Goal: Task Accomplishment & Management: Complete application form

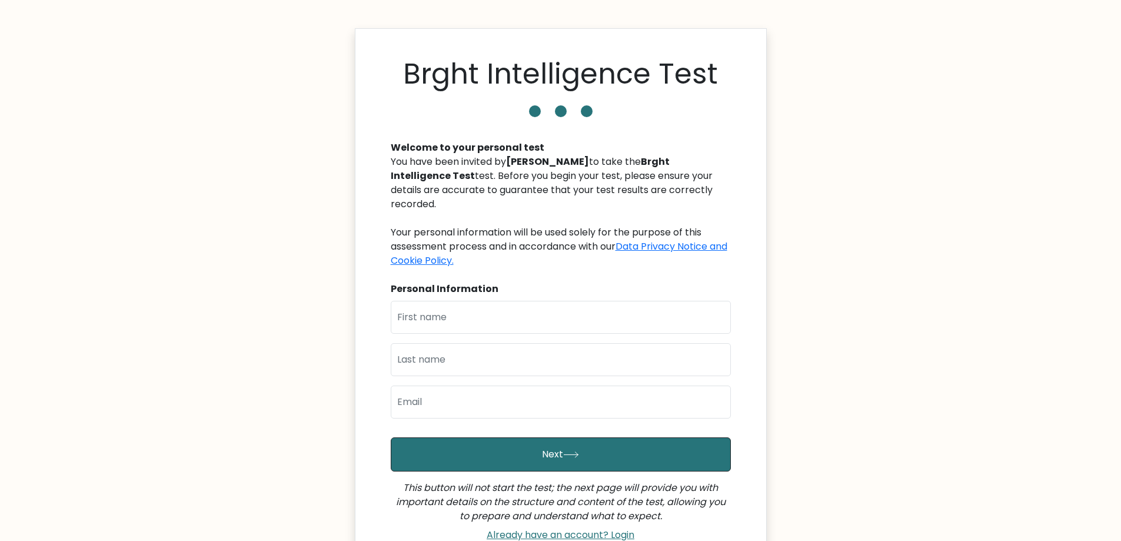
click at [508, 335] on div "First Name Last Name Email" at bounding box center [561, 364] width 340 height 127
click at [471, 322] on input "text" at bounding box center [561, 317] width 340 height 33
type input "zuz"
click at [409, 355] on input "text" at bounding box center [561, 359] width 340 height 33
type input "tyl"
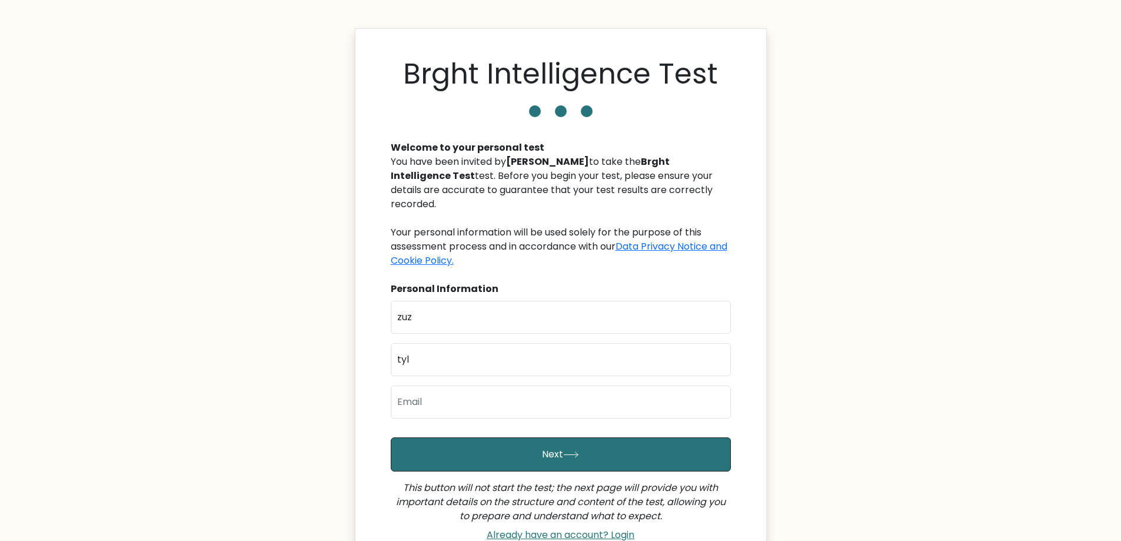
drag, startPoint x: 324, startPoint y: 405, endPoint x: 328, endPoint y: 397, distance: 9.0
click at [324, 405] on body "Brght Intelligence Test Welcome to your personal test You have been invited by …" at bounding box center [560, 337] width 1121 height 675
click at [474, 404] on input "email" at bounding box center [561, 401] width 340 height 33
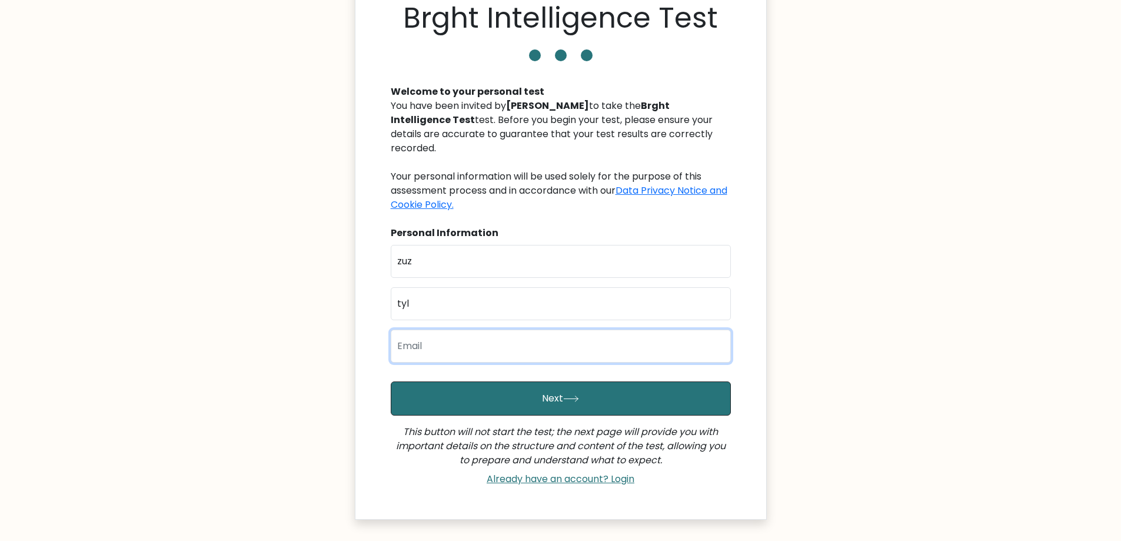
scroll to position [118, 0]
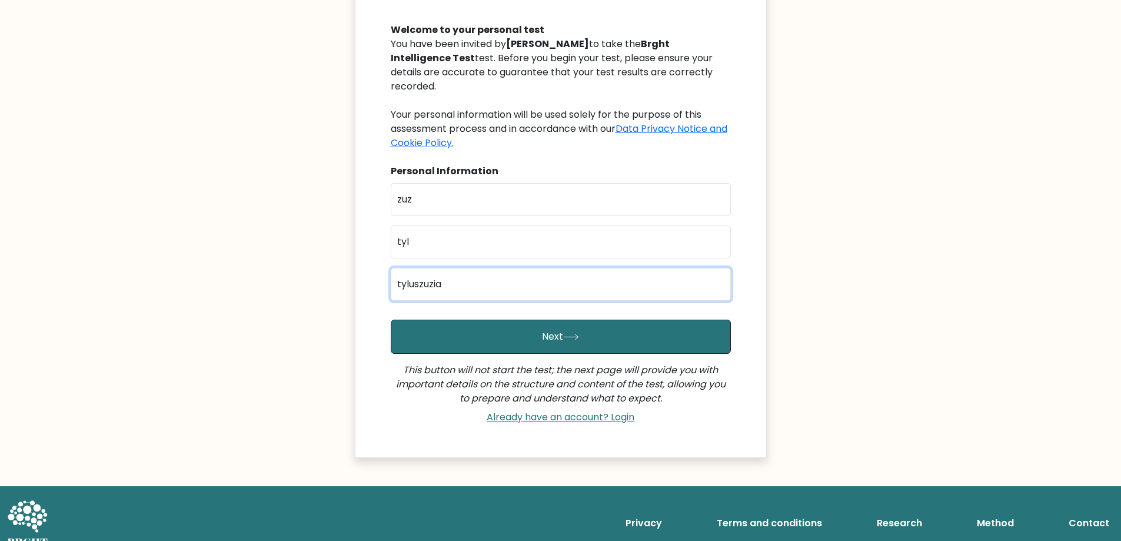
type input "tyluszuzia@gmail.com"
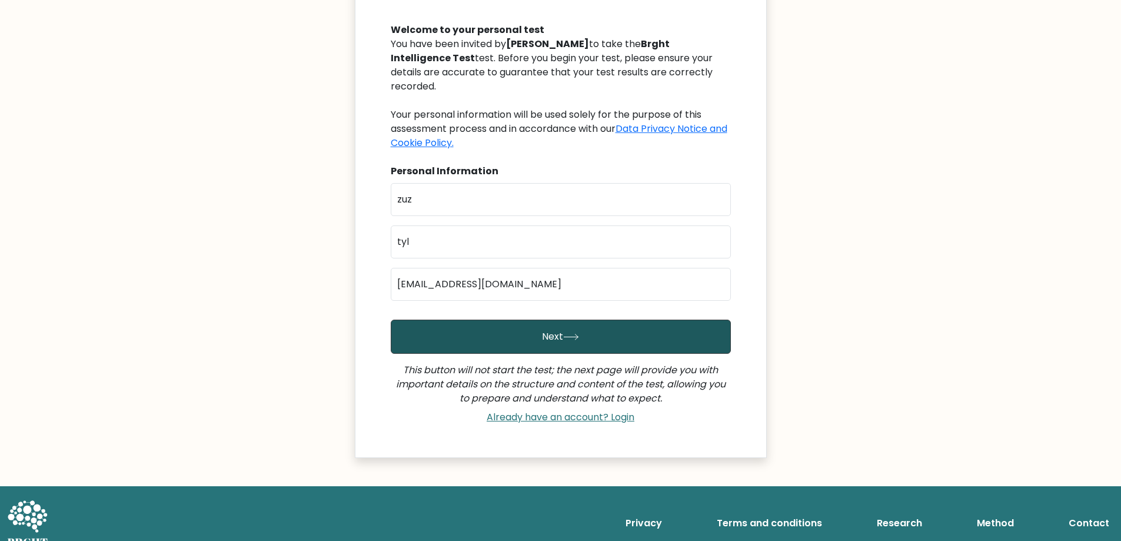
click at [610, 342] on button "Next" at bounding box center [561, 336] width 340 height 34
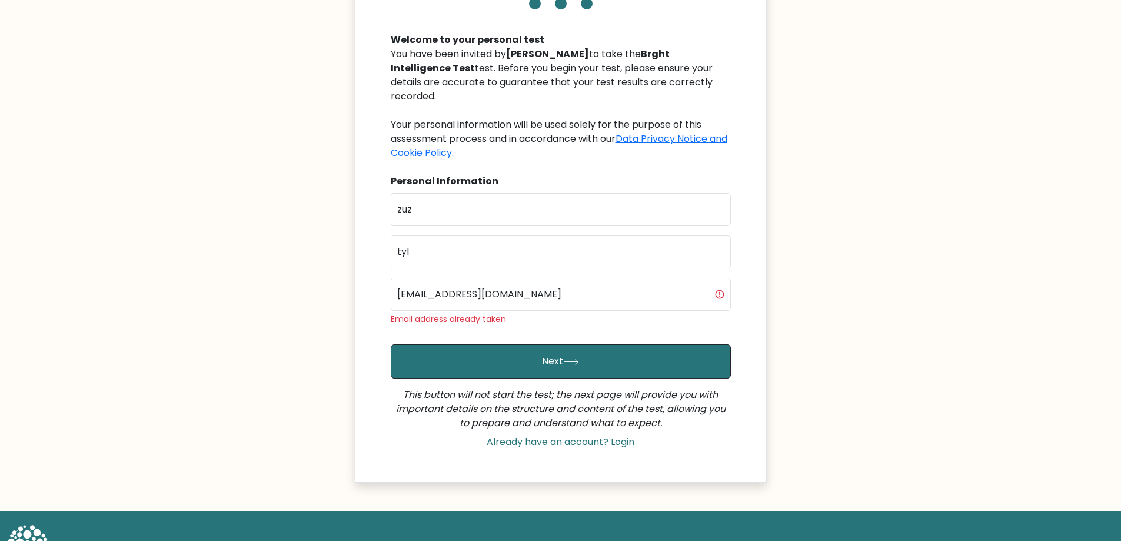
scroll to position [118, 0]
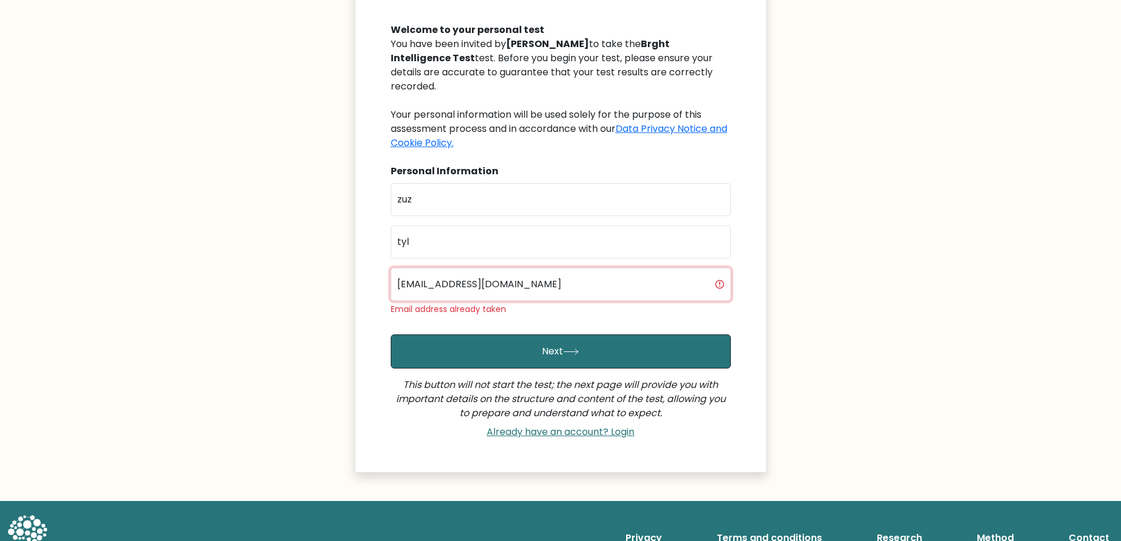
drag, startPoint x: 421, startPoint y: 284, endPoint x: 443, endPoint y: 288, distance: 22.1
click at [421, 284] on input "tyluszuzia@gmail.com" at bounding box center [561, 284] width 340 height 33
click at [487, 290] on input "tyluszuzia@gmail.com" at bounding box center [561, 284] width 340 height 33
click at [554, 286] on input "tyluszuzia@gmail.com" at bounding box center [561, 284] width 340 height 33
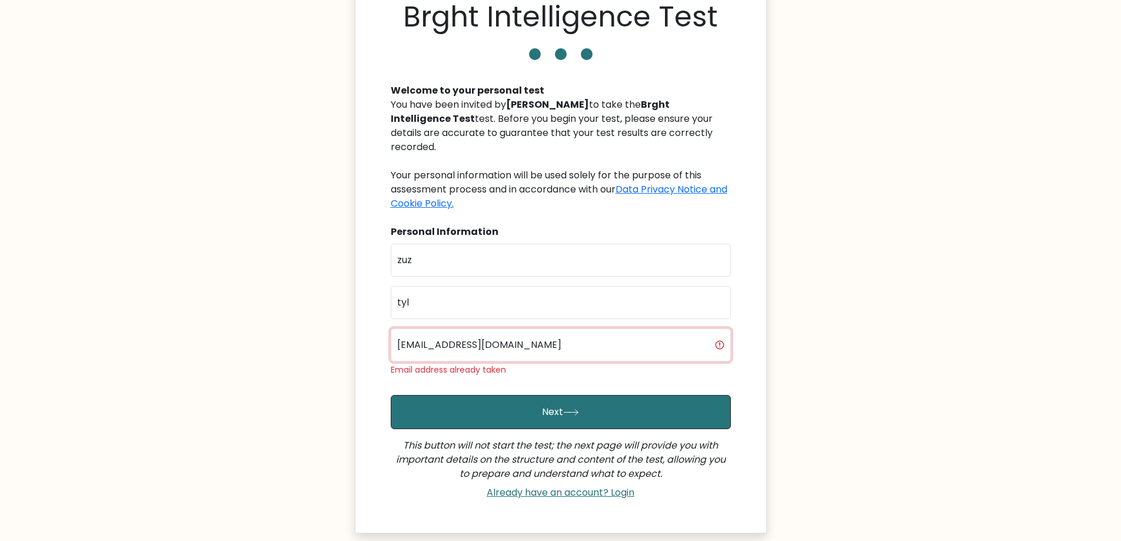
scroll to position [0, 0]
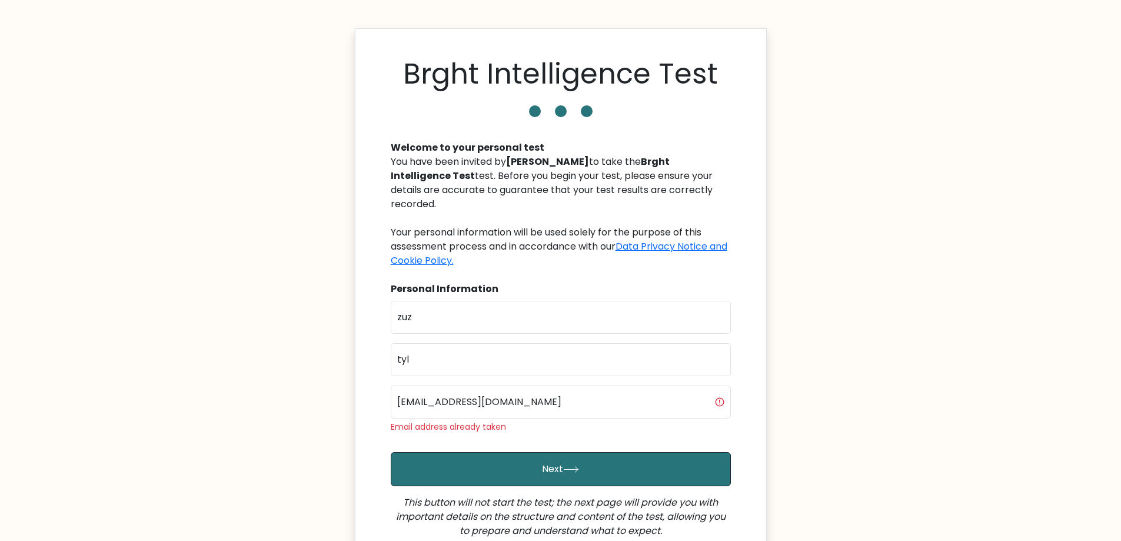
click at [298, 287] on body "Brght Intelligence Test Welcome to your personal test You have been invited by …" at bounding box center [560, 345] width 1121 height 690
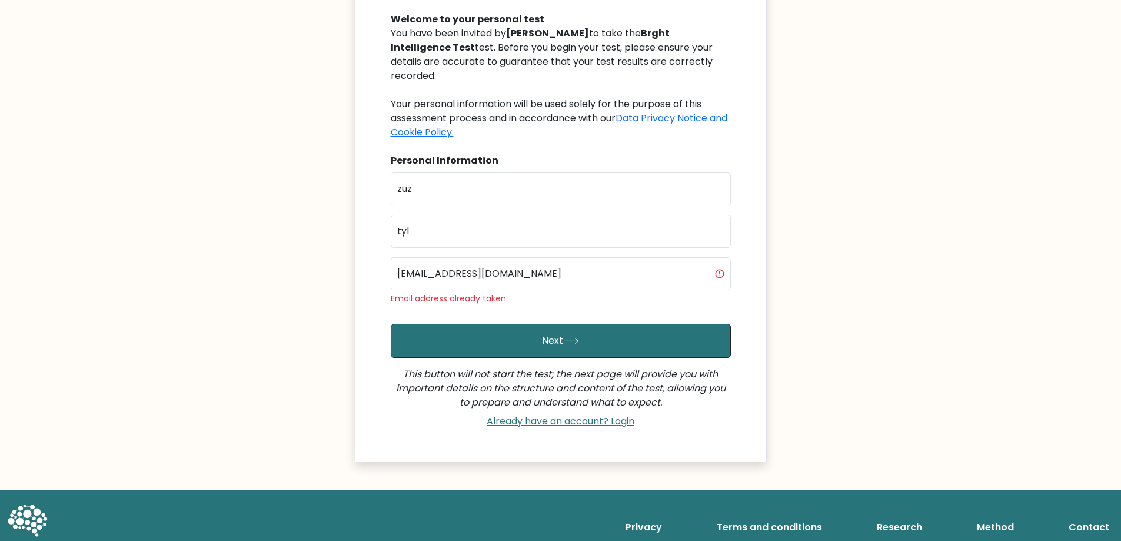
scroll to position [149, 0]
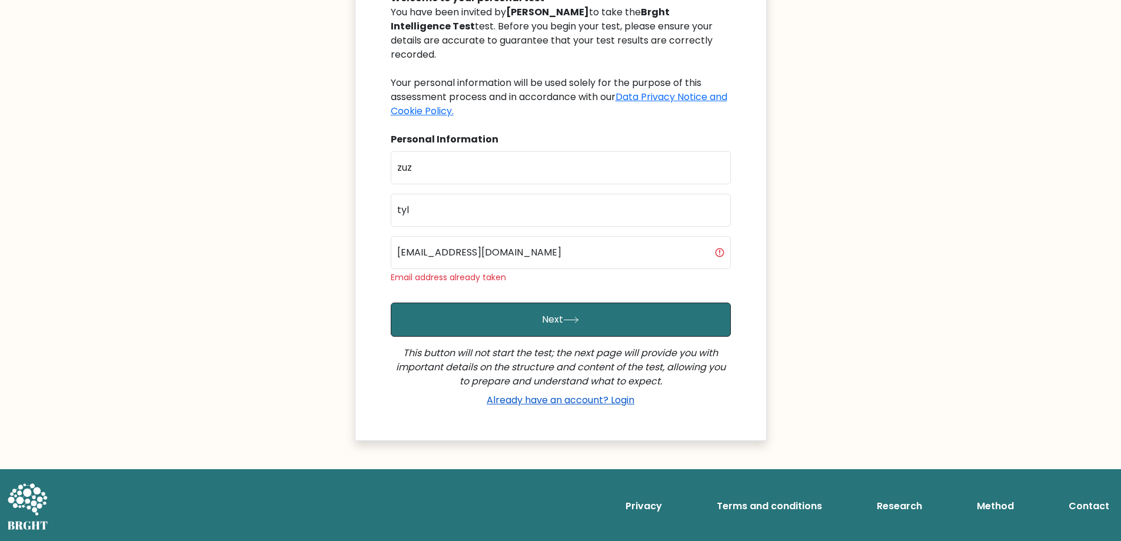
click at [537, 397] on link "Already have an account? Login" at bounding box center [560, 400] width 157 height 14
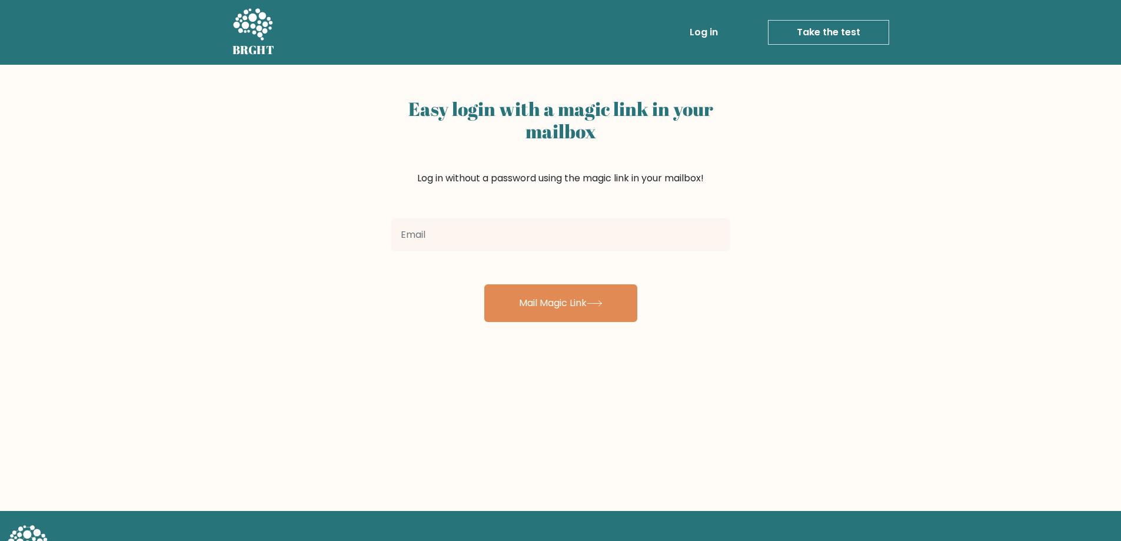
click at [481, 237] on input "email" at bounding box center [560, 234] width 339 height 33
type input "tyluszuzia@gmail.com"
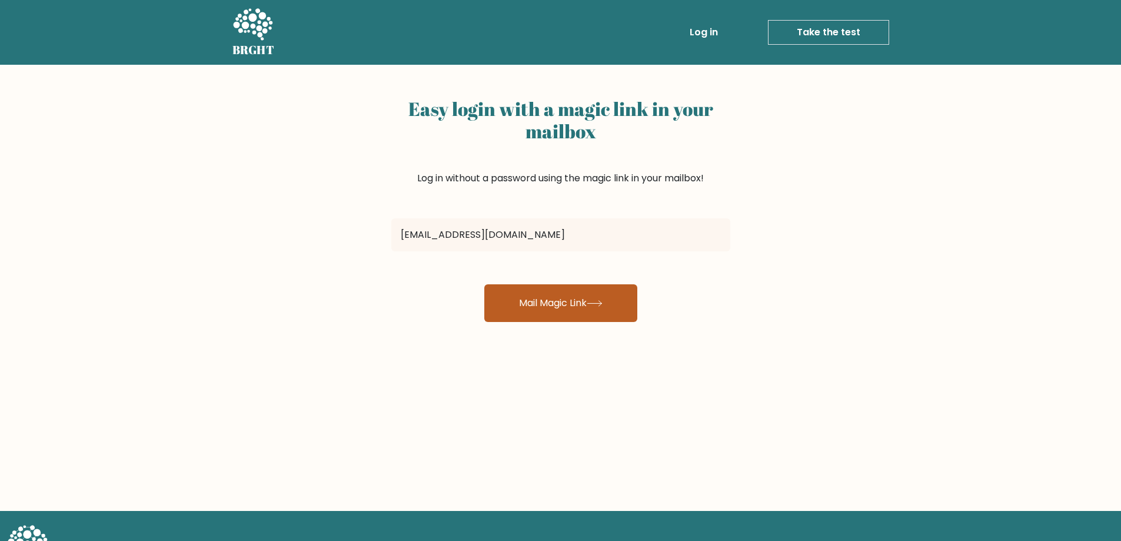
click at [576, 298] on button "Mail Magic Link" at bounding box center [560, 303] width 153 height 38
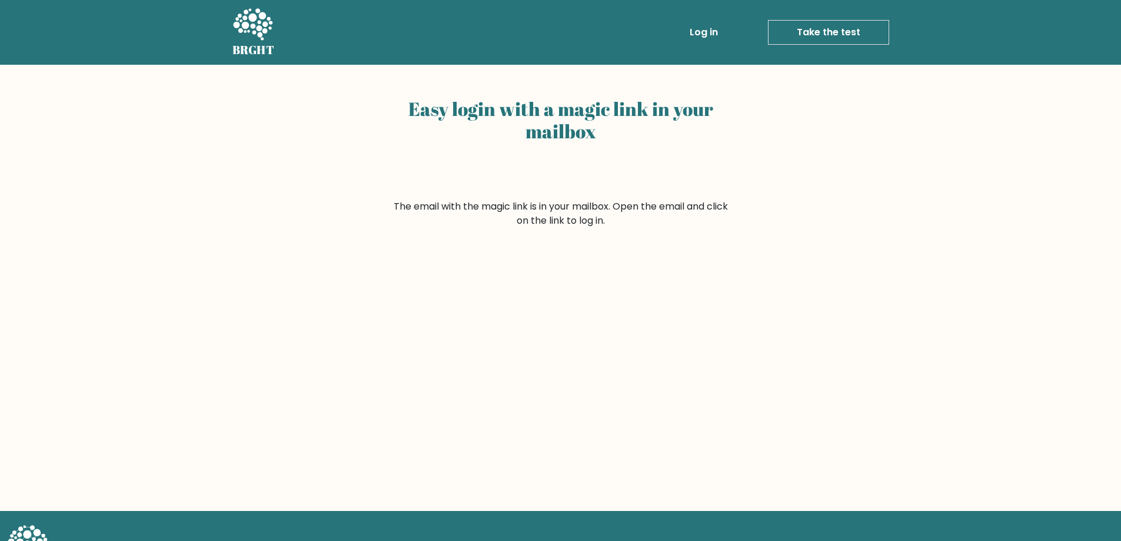
click at [825, 31] on link "Take the test" at bounding box center [828, 32] width 121 height 25
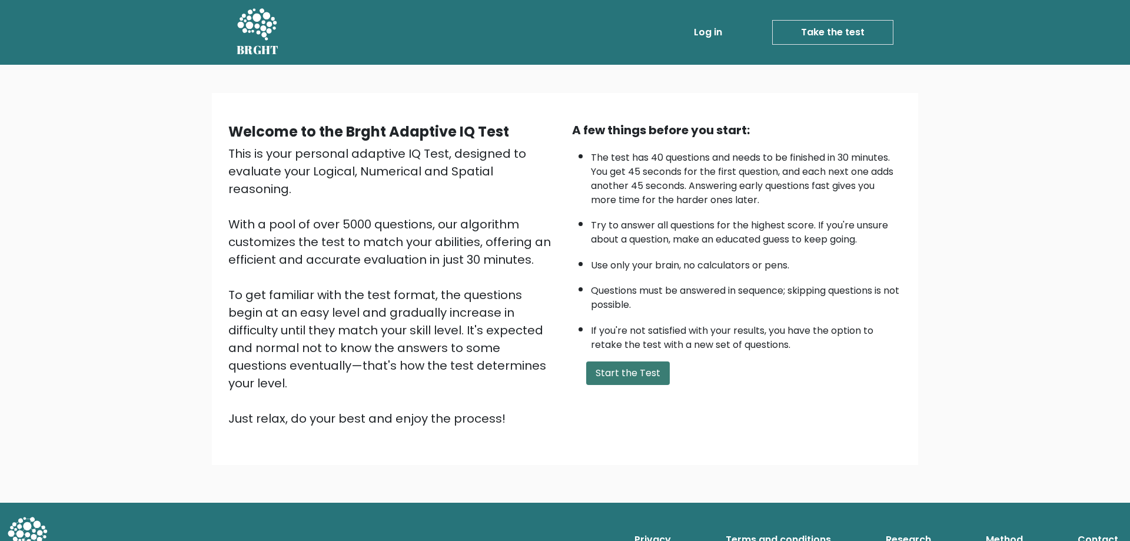
click at [629, 380] on button "Start the Test" at bounding box center [628, 373] width 84 height 24
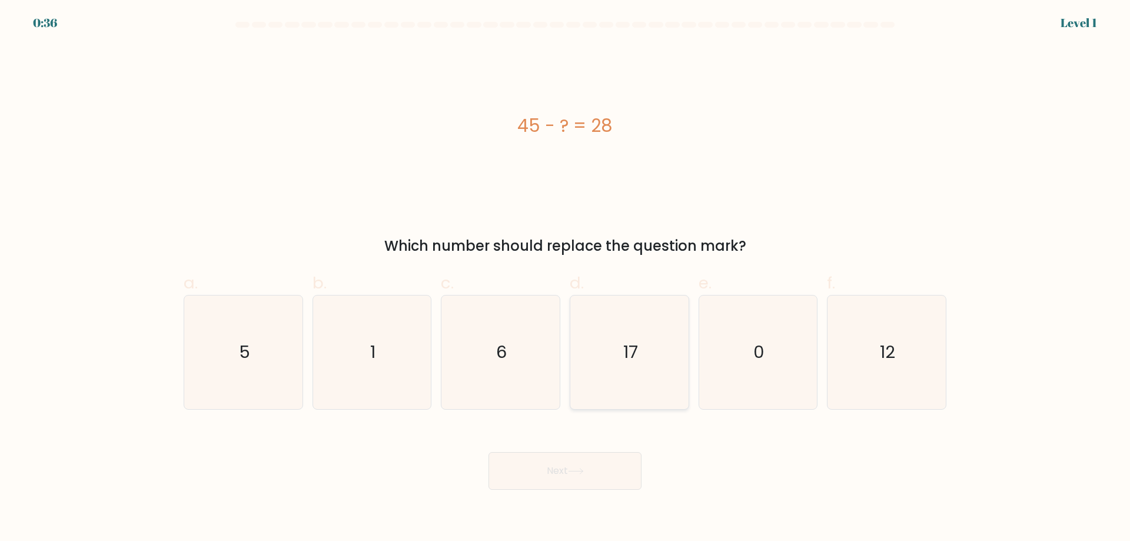
click at [646, 350] on icon "17" at bounding box center [629, 352] width 114 height 114
click at [565, 278] on input "d. 17" at bounding box center [565, 275] width 1 height 8
radio input "true"
click at [581, 477] on button "Next" at bounding box center [564, 471] width 153 height 38
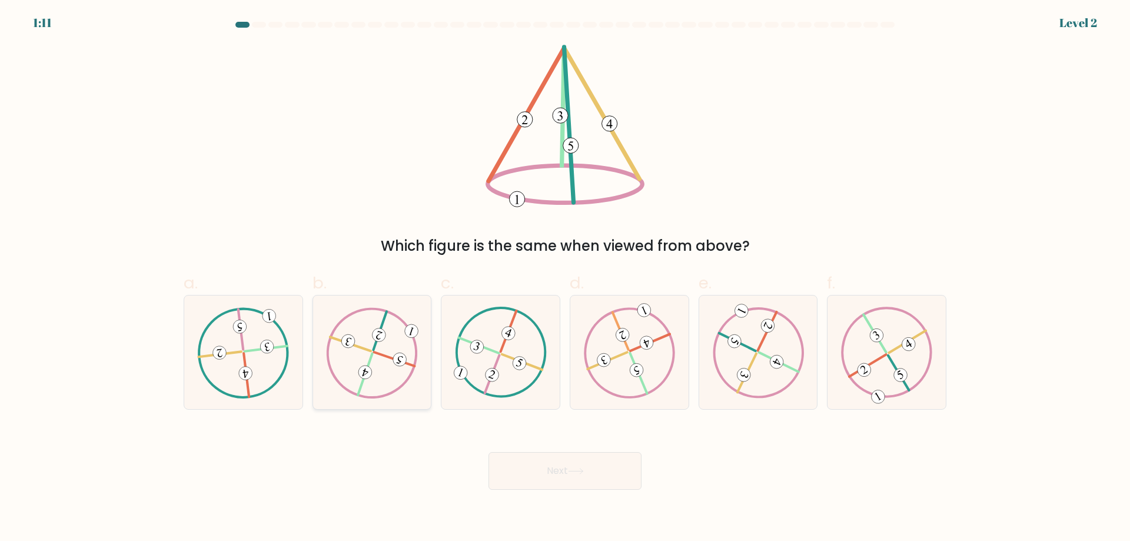
click at [362, 335] on icon at bounding box center [372, 352] width 92 height 91
click at [565, 278] on input "b." at bounding box center [565, 275] width 1 height 8
radio input "true"
click at [603, 488] on button "Next" at bounding box center [564, 471] width 153 height 38
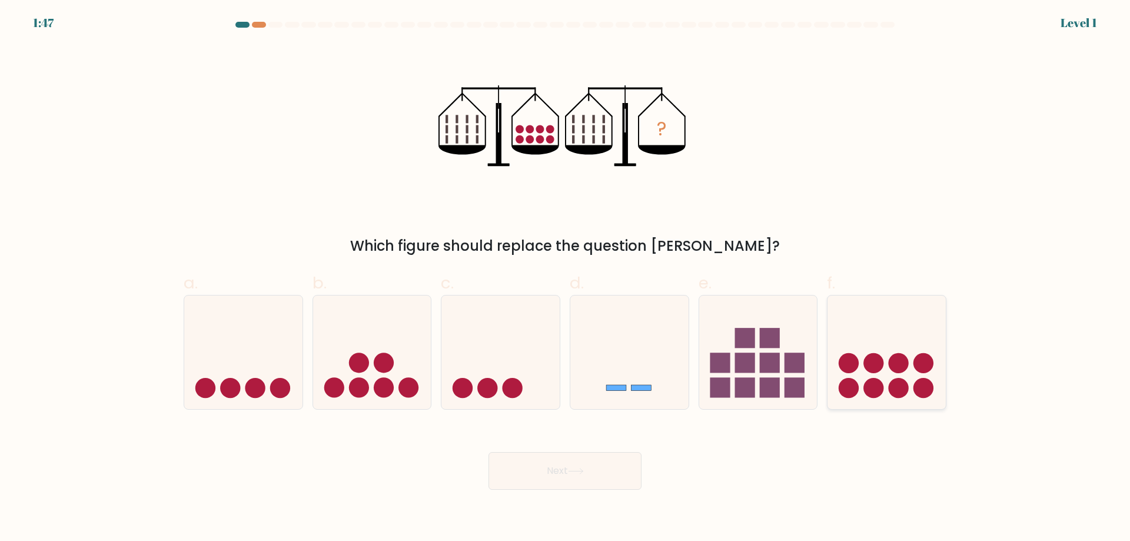
click at [867, 372] on icon at bounding box center [886, 352] width 118 height 98
click at [565, 278] on input "f." at bounding box center [565, 275] width 1 height 8
radio input "true"
click at [541, 474] on button "Next" at bounding box center [564, 471] width 153 height 38
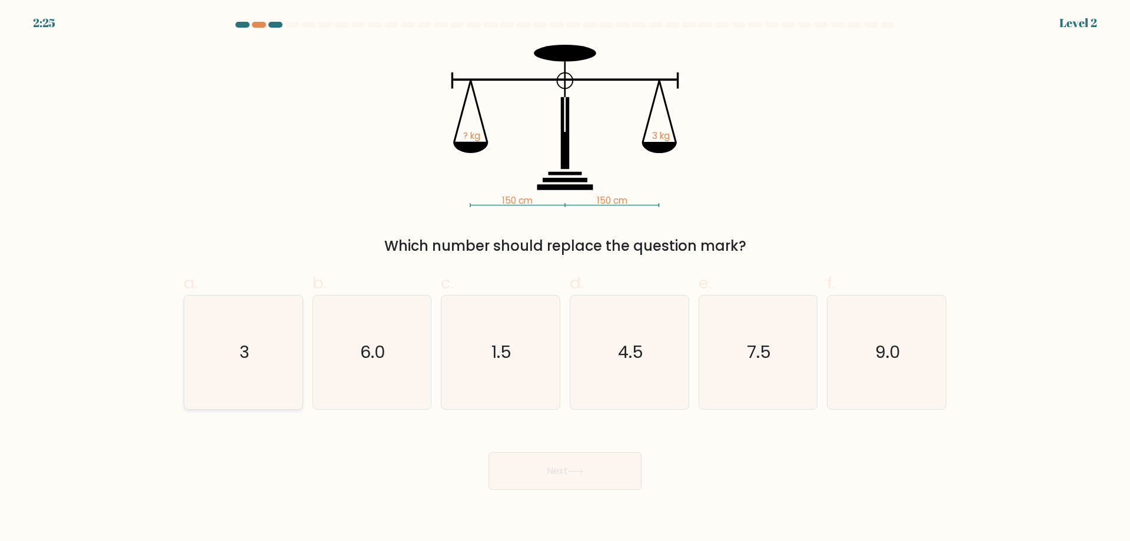
click at [264, 361] on icon "3" at bounding box center [244, 352] width 114 height 114
click at [565, 278] on input "a. 3" at bounding box center [565, 275] width 1 height 8
radio input "true"
click at [579, 458] on button "Next" at bounding box center [564, 471] width 153 height 38
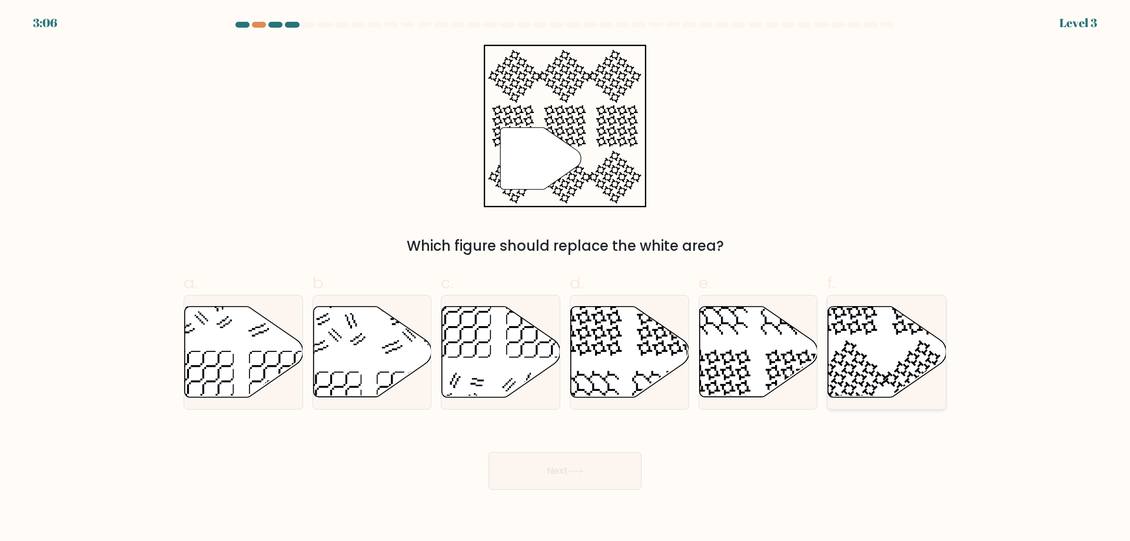
click at [863, 361] on icon at bounding box center [849, 379] width 78 height 78
click at [565, 278] on input "f." at bounding box center [565, 275] width 1 height 8
radio input "true"
click at [541, 464] on button "Next" at bounding box center [564, 471] width 153 height 38
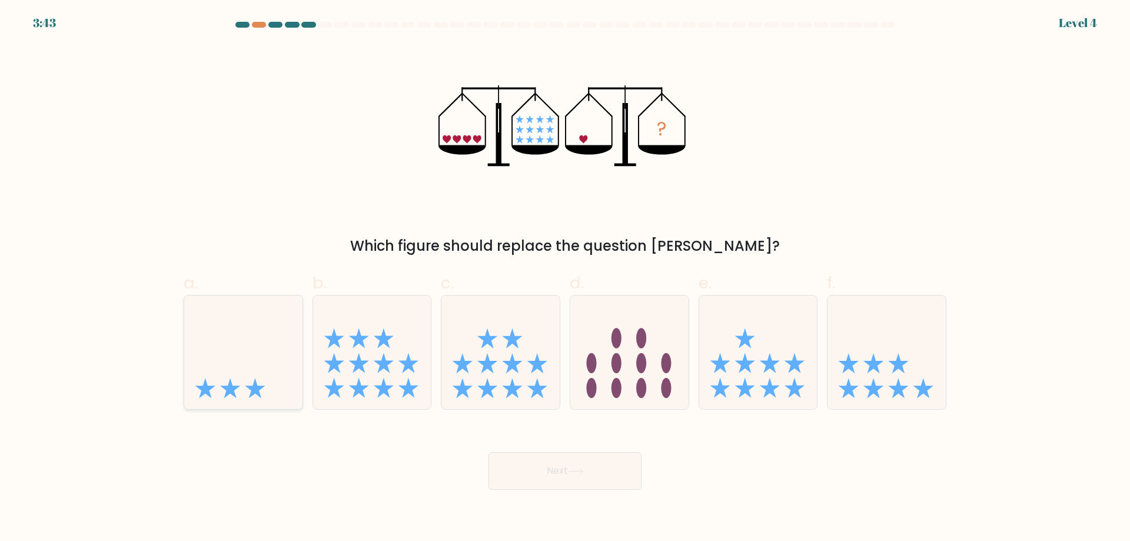
click at [256, 366] on icon at bounding box center [243, 352] width 118 height 98
click at [565, 278] on input "a." at bounding box center [565, 275] width 1 height 8
radio input "true"
click at [558, 472] on button "Next" at bounding box center [564, 471] width 153 height 38
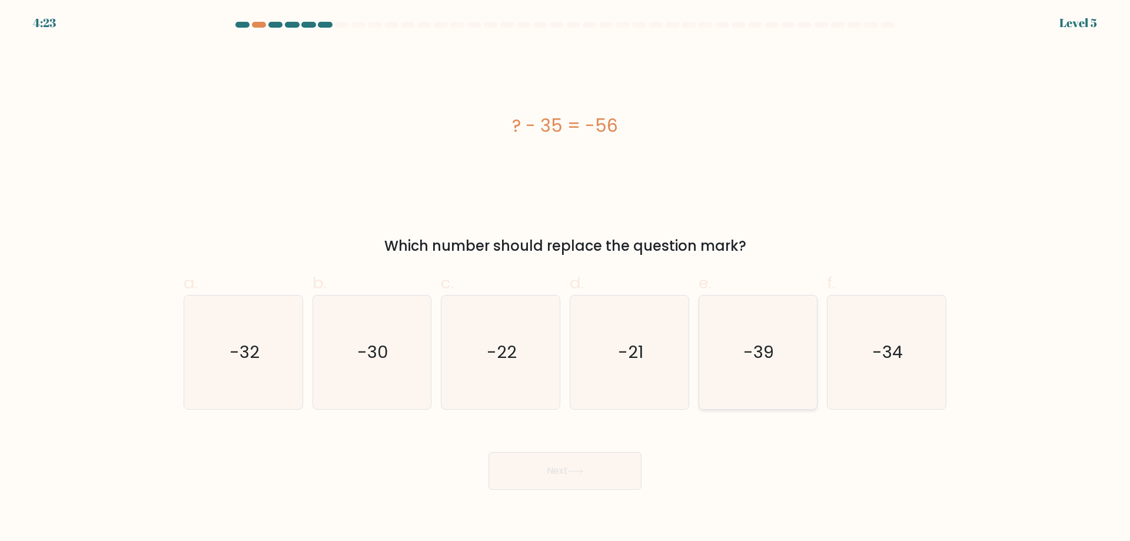
click at [752, 373] on icon "-39" at bounding box center [758, 352] width 114 height 114
click at [565, 278] on input "e. -39" at bounding box center [565, 275] width 1 height 8
radio input "true"
click at [518, 475] on button "Next" at bounding box center [564, 471] width 153 height 38
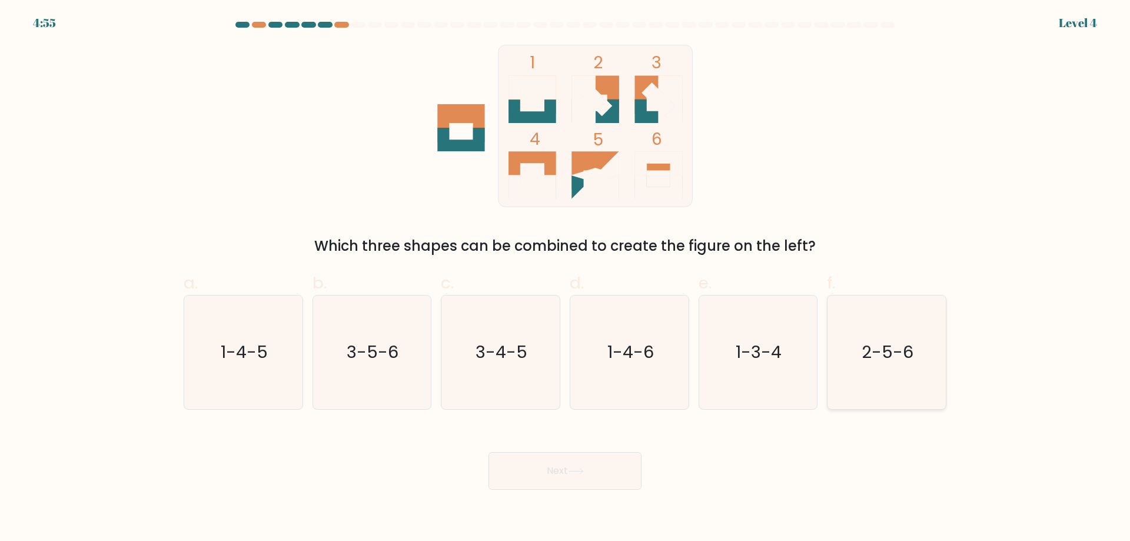
click at [900, 398] on icon "2-5-6" at bounding box center [887, 352] width 114 height 114
click at [565, 278] on input "f. 2-5-6" at bounding box center [565, 275] width 1 height 8
radio input "true"
click at [354, 352] on text "3-5-6" at bounding box center [373, 352] width 52 height 24
click at [565, 278] on input "b. 3-5-6" at bounding box center [565, 275] width 1 height 8
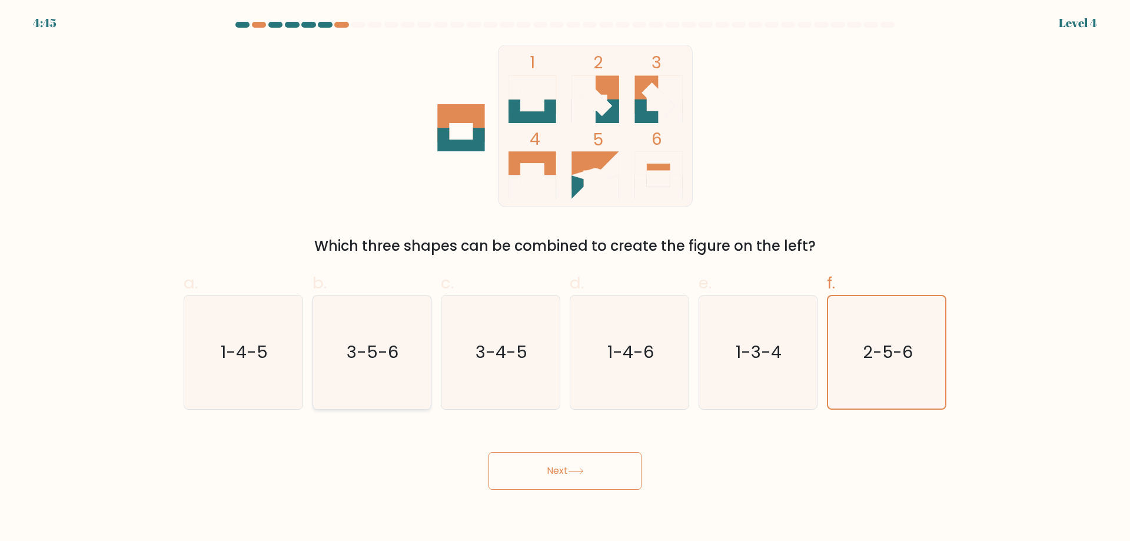
radio input "true"
click at [562, 467] on button "Next" at bounding box center [564, 471] width 153 height 38
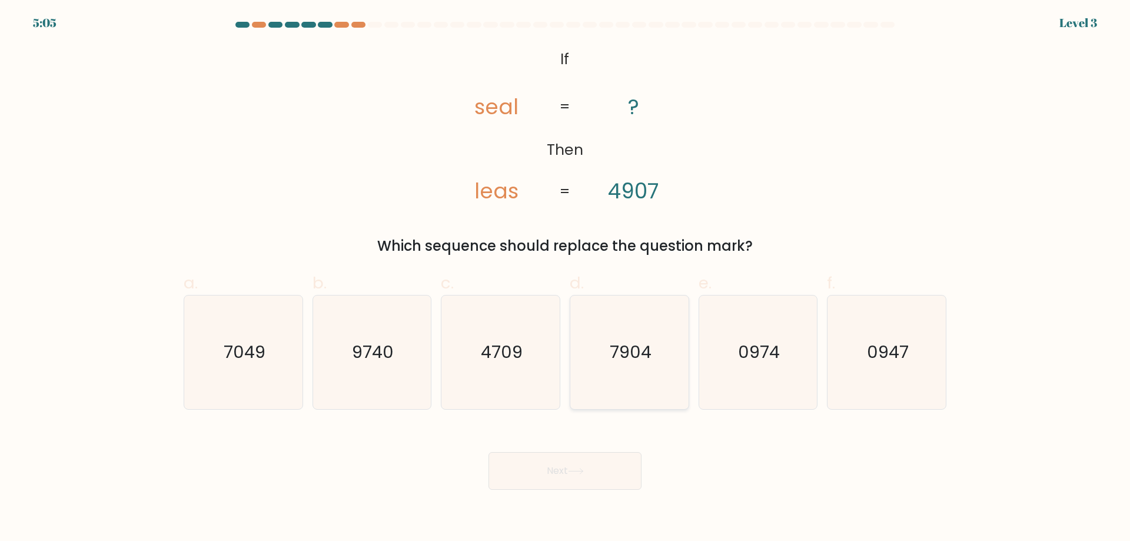
click at [636, 371] on icon "7904" at bounding box center [629, 352] width 114 height 114
click at [565, 278] on input "d. 7904" at bounding box center [565, 275] width 1 height 8
radio input "true"
click at [524, 464] on button "Next" at bounding box center [564, 471] width 153 height 38
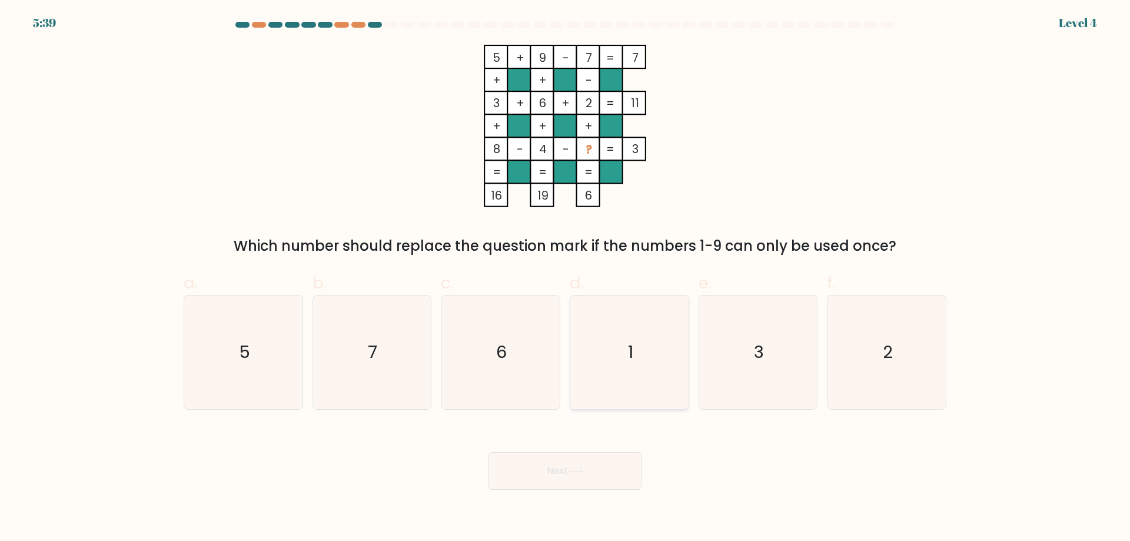
click at [644, 345] on icon "1" at bounding box center [629, 352] width 114 height 114
click at [565, 278] on input "d. 1" at bounding box center [565, 275] width 1 height 8
radio input "true"
click at [575, 467] on button "Next" at bounding box center [564, 471] width 153 height 38
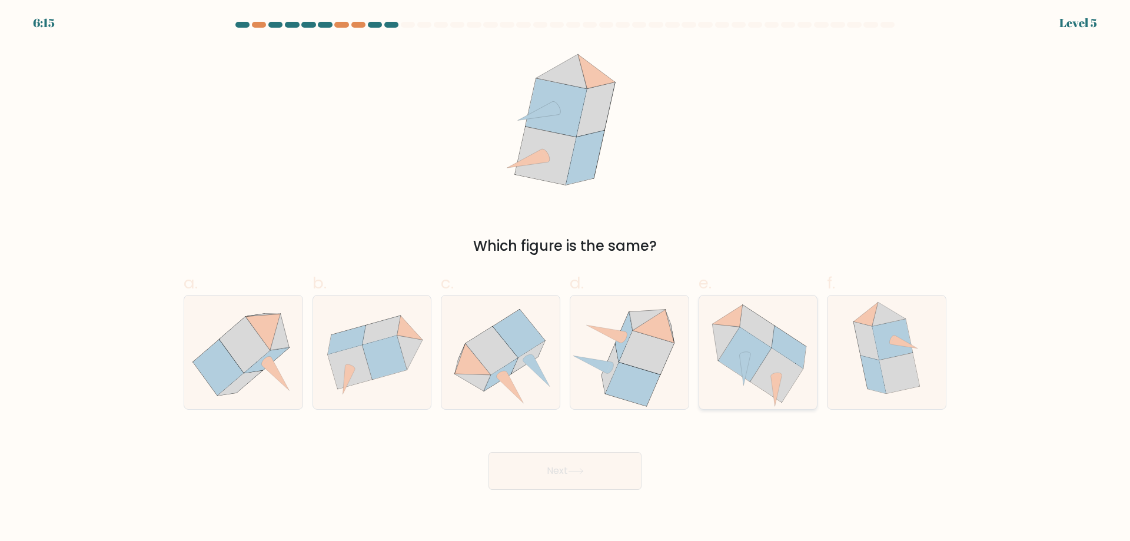
click at [765, 341] on icon at bounding box center [757, 326] width 34 height 42
click at [565, 278] on input "e." at bounding box center [565, 275] width 1 height 8
radio input "true"
click at [538, 471] on button "Next" at bounding box center [564, 471] width 153 height 38
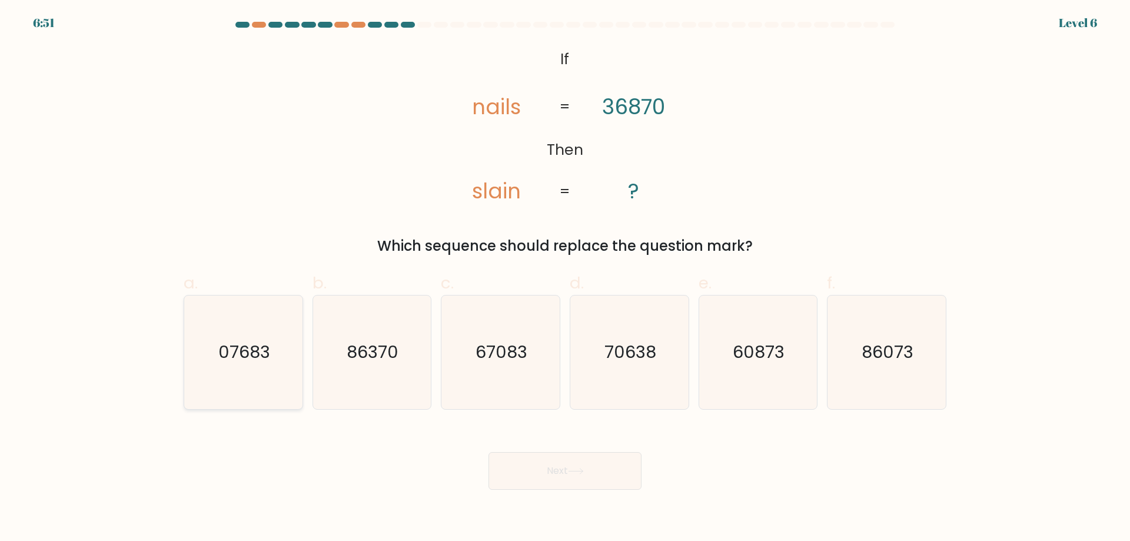
click at [232, 343] on text "07683" at bounding box center [244, 352] width 52 height 24
click at [565, 278] on input "a. 07683" at bounding box center [565, 275] width 1 height 8
radio input "true"
click at [584, 475] on button "Next" at bounding box center [564, 471] width 153 height 38
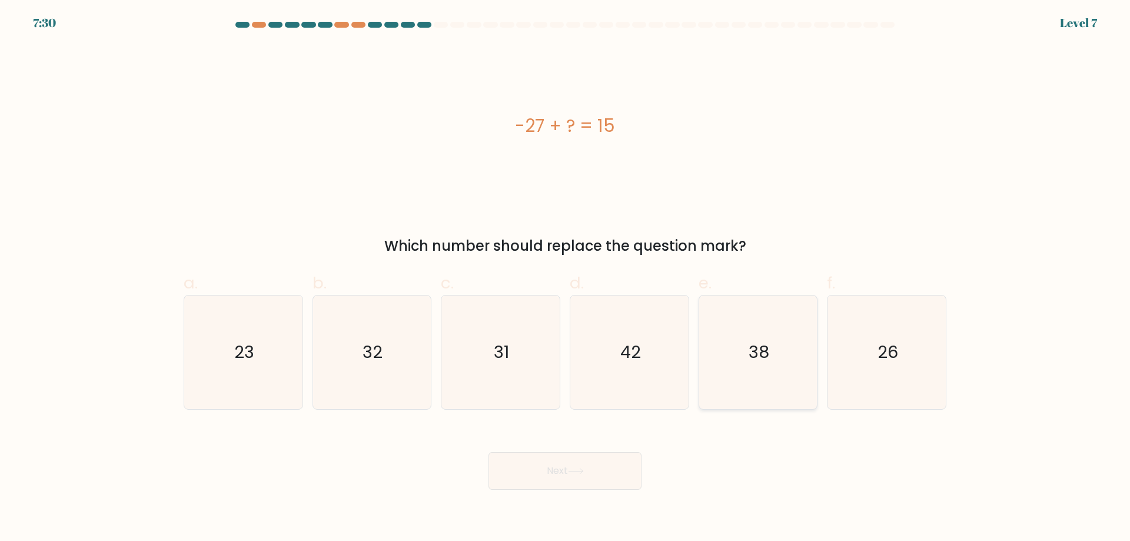
click at [772, 382] on icon "38" at bounding box center [758, 352] width 114 height 114
click at [565, 278] on input "e. 38" at bounding box center [565, 275] width 1 height 8
radio input "true"
click at [585, 464] on button "Next" at bounding box center [564, 471] width 153 height 38
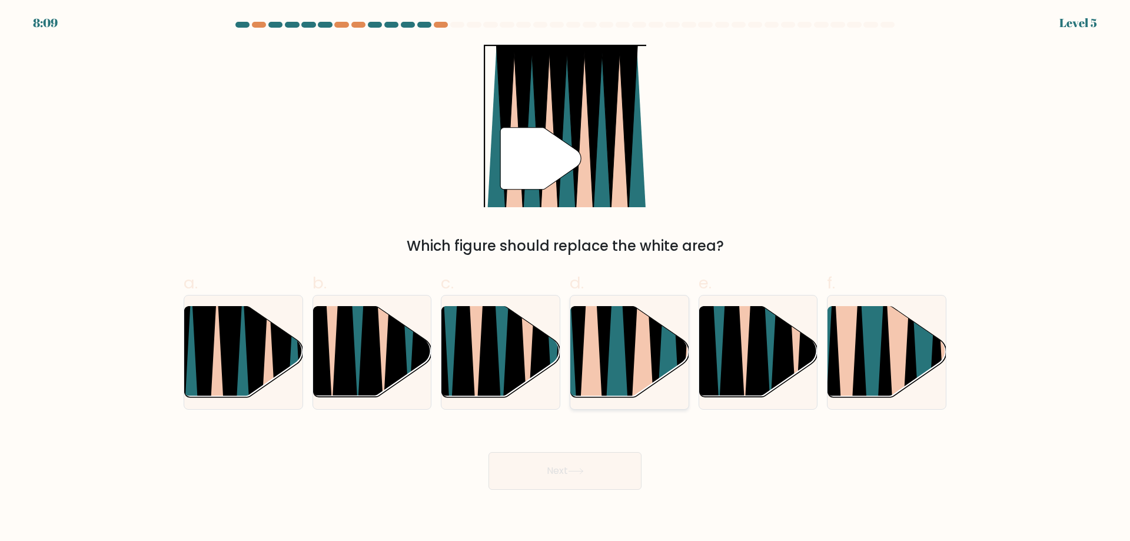
click at [591, 379] on icon at bounding box center [591, 305] width 26 height 236
click at [565, 278] on input "d." at bounding box center [565, 275] width 1 height 8
radio input "true"
click at [560, 468] on button "Next" at bounding box center [564, 471] width 153 height 38
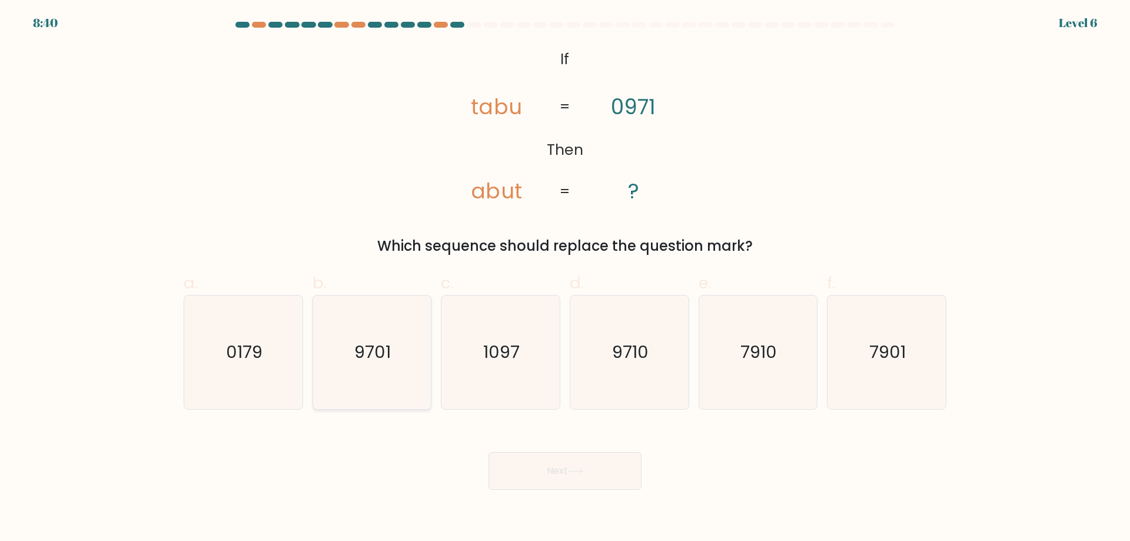
click at [366, 366] on icon "9701" at bounding box center [372, 352] width 114 height 114
click at [565, 278] on input "b. 9701" at bounding box center [565, 275] width 1 height 8
radio input "true"
drag, startPoint x: 560, startPoint y: 475, endPoint x: 769, endPoint y: 474, distance: 209.5
click at [769, 474] on div "Next" at bounding box center [565, 457] width 777 height 66
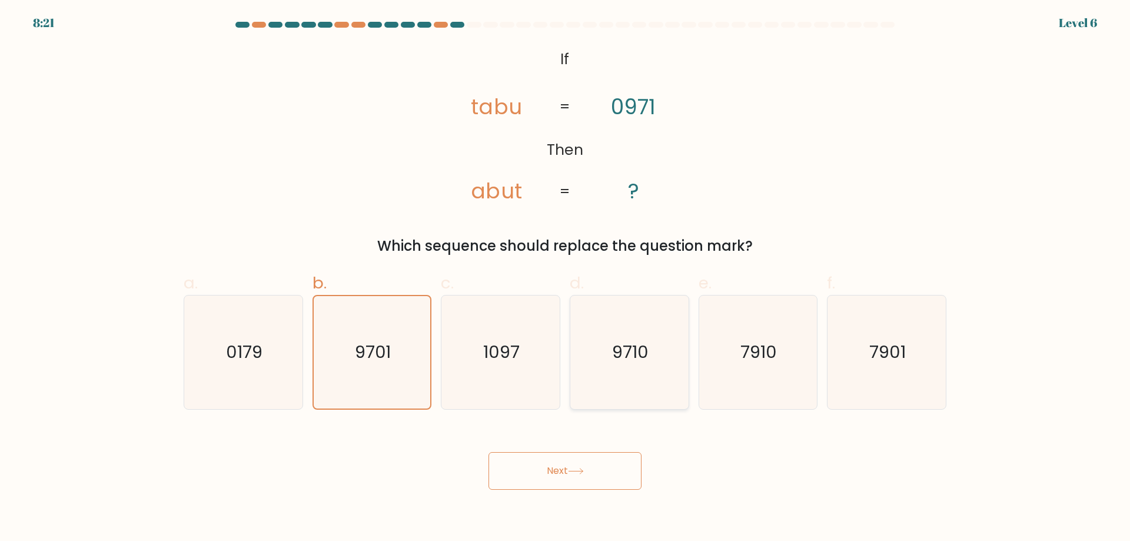
click at [640, 362] on text "9710" at bounding box center [630, 352] width 36 height 24
click at [565, 278] on input "d. 9710" at bounding box center [565, 275] width 1 height 8
radio input "true"
click at [557, 480] on button "Next" at bounding box center [564, 471] width 153 height 38
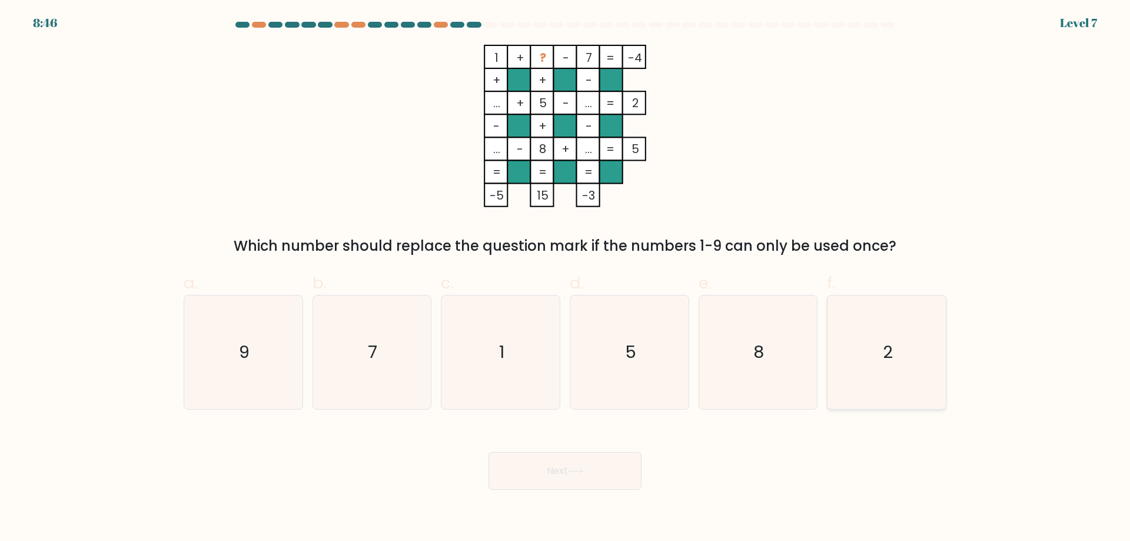
click at [902, 336] on icon "2" at bounding box center [887, 352] width 114 height 114
click at [565, 278] on input "f. 2" at bounding box center [565, 275] width 1 height 8
radio input "true"
click at [552, 473] on button "Next" at bounding box center [564, 471] width 153 height 38
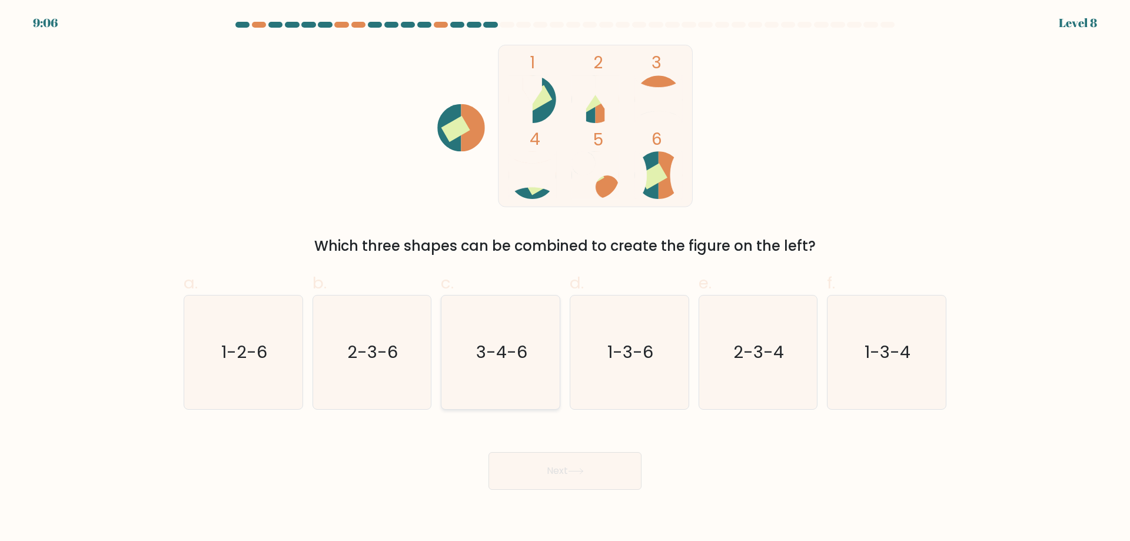
drag, startPoint x: 514, startPoint y: 360, endPoint x: 518, endPoint y: 377, distance: 17.0
click at [514, 359] on text "3-4-6" at bounding box center [501, 352] width 51 height 24
click at [565, 278] on input "c. 3-4-6" at bounding box center [565, 275] width 1 height 8
radio input "true"
click at [562, 477] on button "Next" at bounding box center [564, 471] width 153 height 38
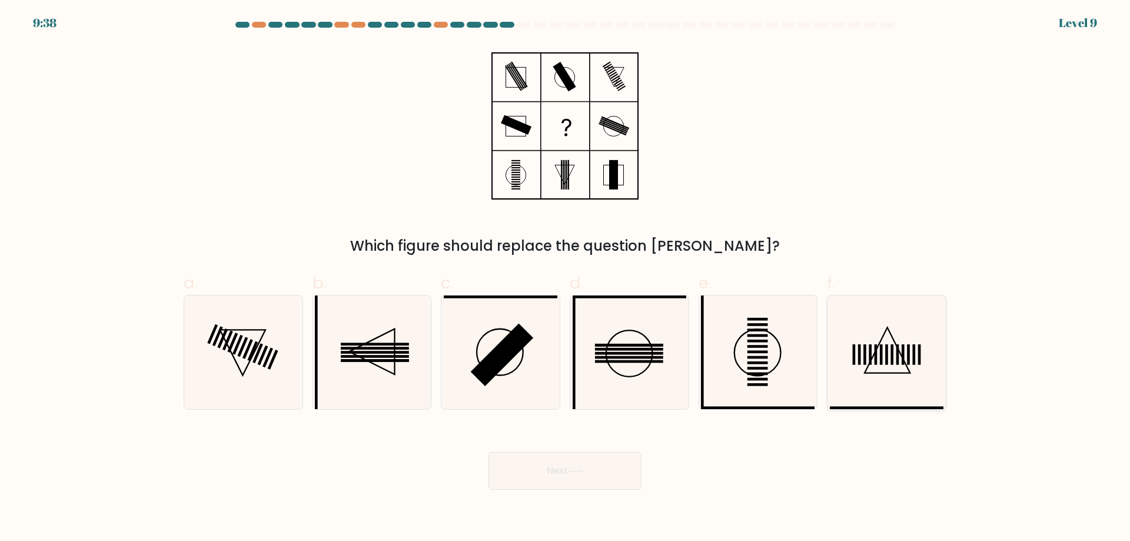
click at [878, 360] on icon at bounding box center [887, 352] width 114 height 114
click at [565, 278] on input "f." at bounding box center [565, 275] width 1 height 8
radio input "true"
click at [587, 469] on button "Next" at bounding box center [564, 471] width 153 height 38
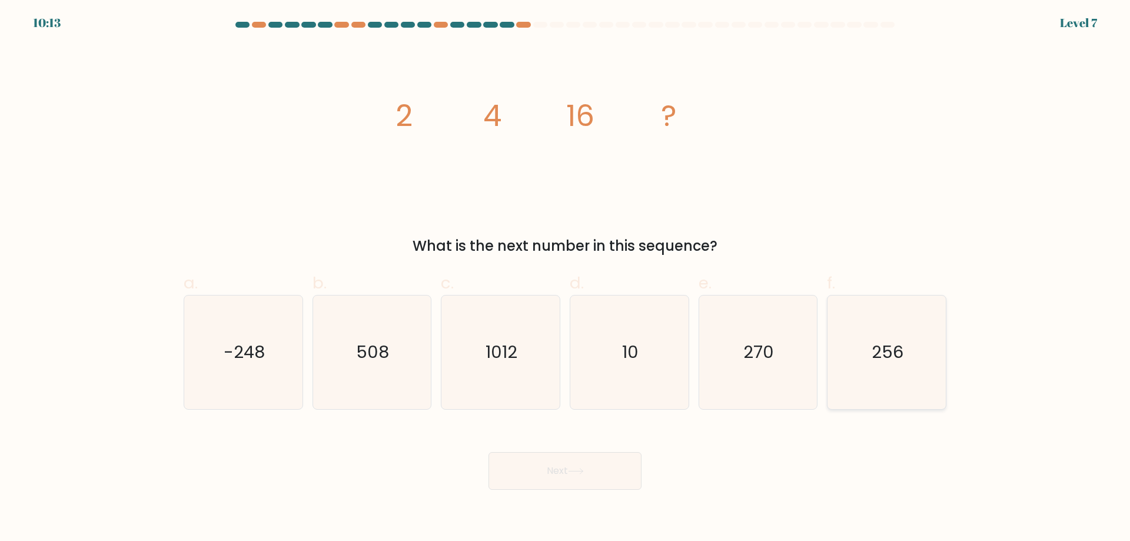
click at [910, 361] on icon "256" at bounding box center [887, 352] width 114 height 114
click at [565, 278] on input "f. 256" at bounding box center [565, 275] width 1 height 8
radio input "true"
click at [541, 492] on body "10:12 Level 7" at bounding box center [565, 270] width 1130 height 541
click at [560, 473] on button "Next" at bounding box center [564, 471] width 153 height 38
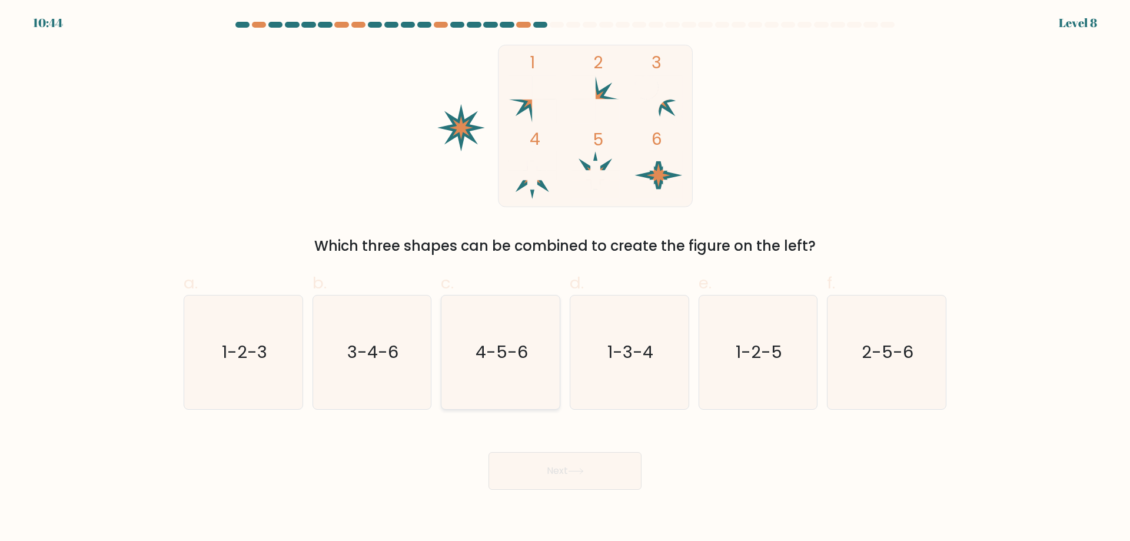
click at [517, 372] on icon "4-5-6" at bounding box center [501, 352] width 114 height 114
click at [565, 278] on input "c. 4-5-6" at bounding box center [565, 275] width 1 height 8
radio input "true"
click at [554, 477] on button "Next" at bounding box center [564, 471] width 153 height 38
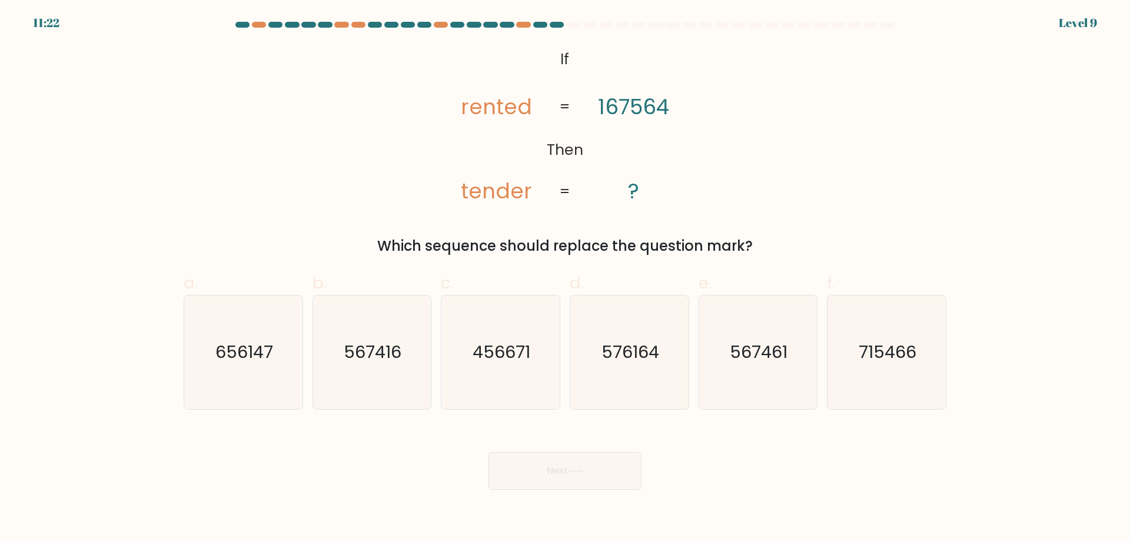
click at [498, 109] on tspan "rented" at bounding box center [496, 107] width 71 height 30
click at [361, 371] on icon "567416" at bounding box center [372, 352] width 114 height 114
click at [565, 278] on input "b. 567416" at bounding box center [565, 275] width 1 height 8
radio input "true"
click at [571, 455] on button "Next" at bounding box center [564, 471] width 153 height 38
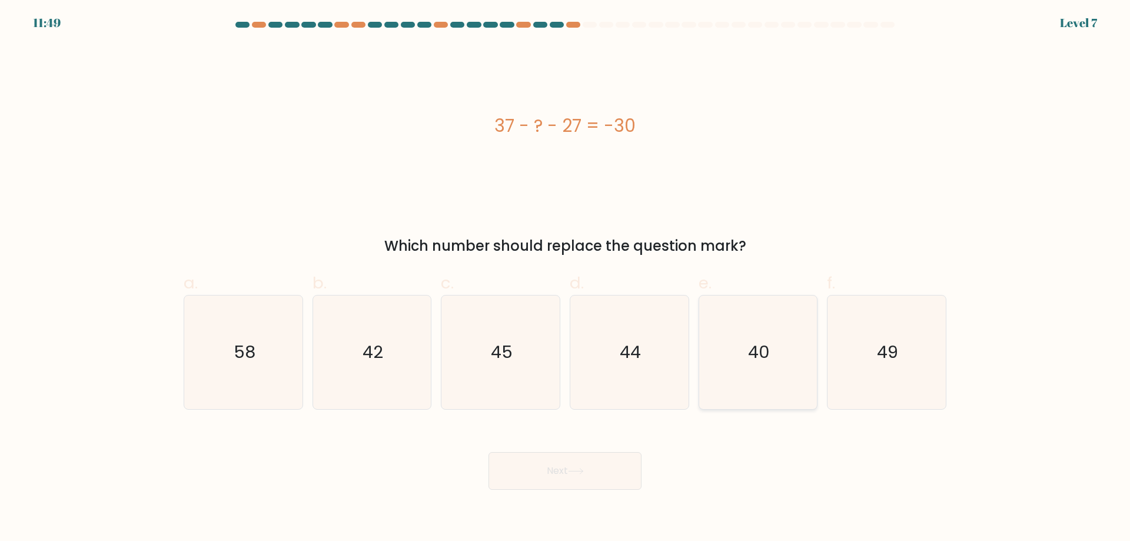
click at [793, 339] on icon "40" at bounding box center [758, 352] width 114 height 114
click at [565, 278] on input "e. 40" at bounding box center [565, 275] width 1 height 8
radio input "true"
click at [557, 457] on button "Next" at bounding box center [564, 471] width 153 height 38
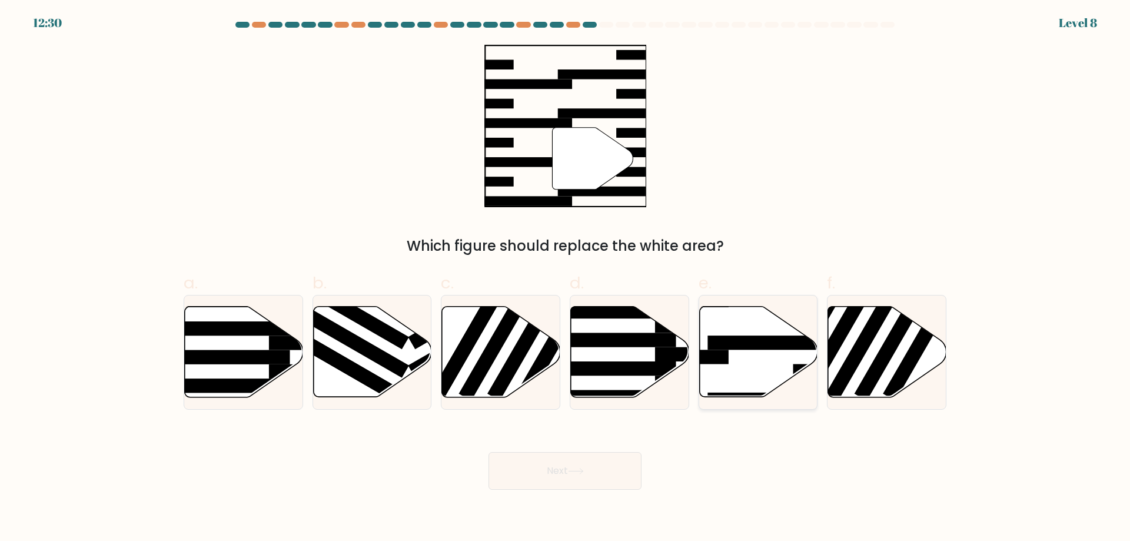
click at [751, 349] on rect at bounding box center [771, 342] width 128 height 14
click at [565, 278] on input "e." at bounding box center [565, 275] width 1 height 8
radio input "true"
click at [226, 348] on icon at bounding box center [244, 352] width 118 height 91
click at [565, 278] on input "a." at bounding box center [565, 275] width 1 height 8
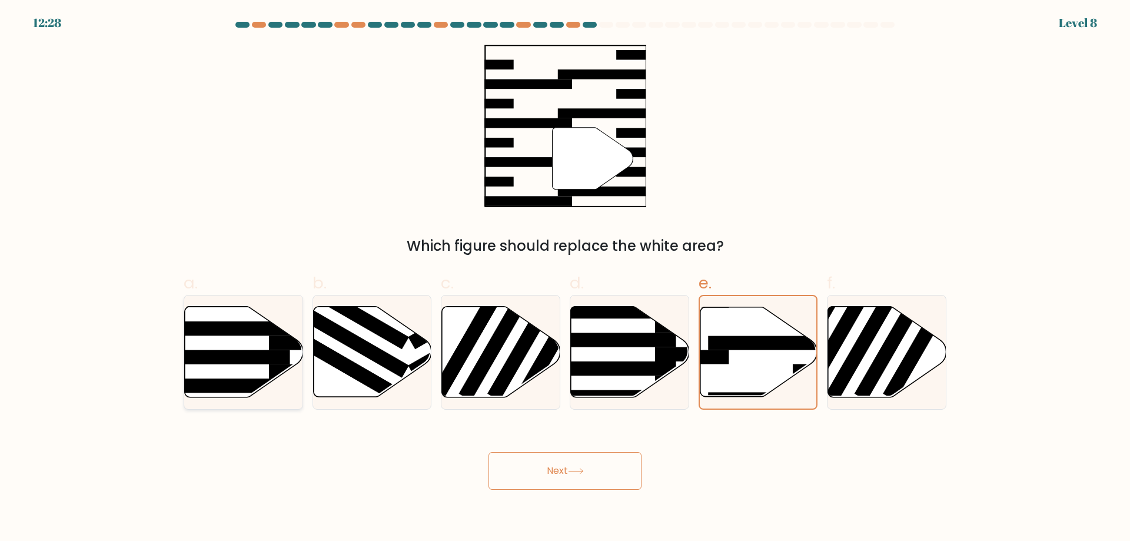
radio input "true"
click at [576, 474] on icon at bounding box center [576, 471] width 16 height 6
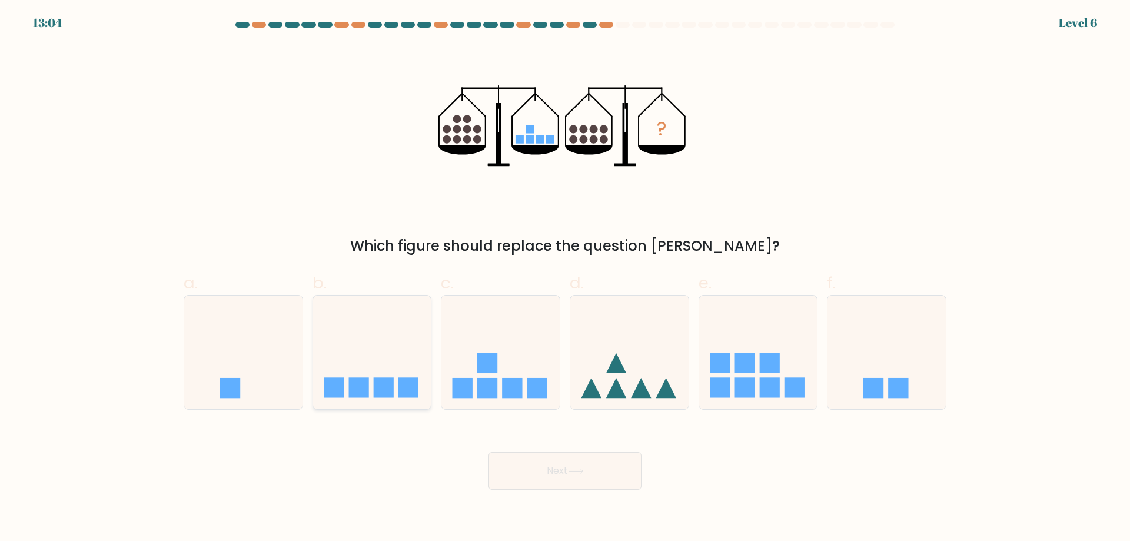
click at [374, 368] on icon at bounding box center [372, 352] width 118 height 98
click at [565, 278] on input "b." at bounding box center [565, 275] width 1 height 8
radio input "true"
click at [609, 481] on button "Next" at bounding box center [564, 471] width 153 height 38
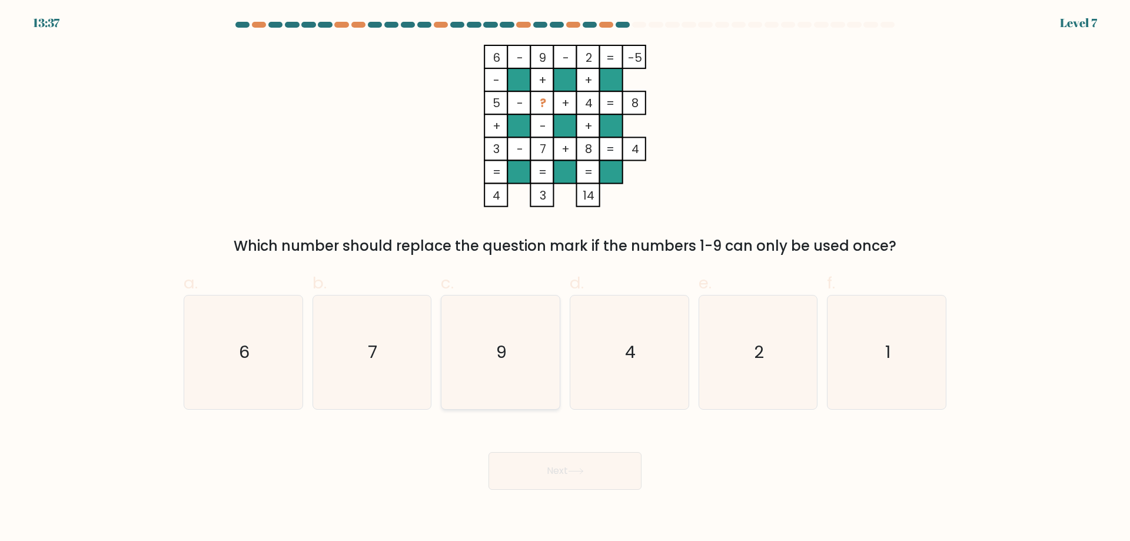
click at [538, 346] on icon "9" at bounding box center [501, 352] width 114 height 114
click at [565, 278] on input "c. 9" at bounding box center [565, 275] width 1 height 8
radio input "true"
click at [558, 477] on button "Next" at bounding box center [564, 471] width 153 height 38
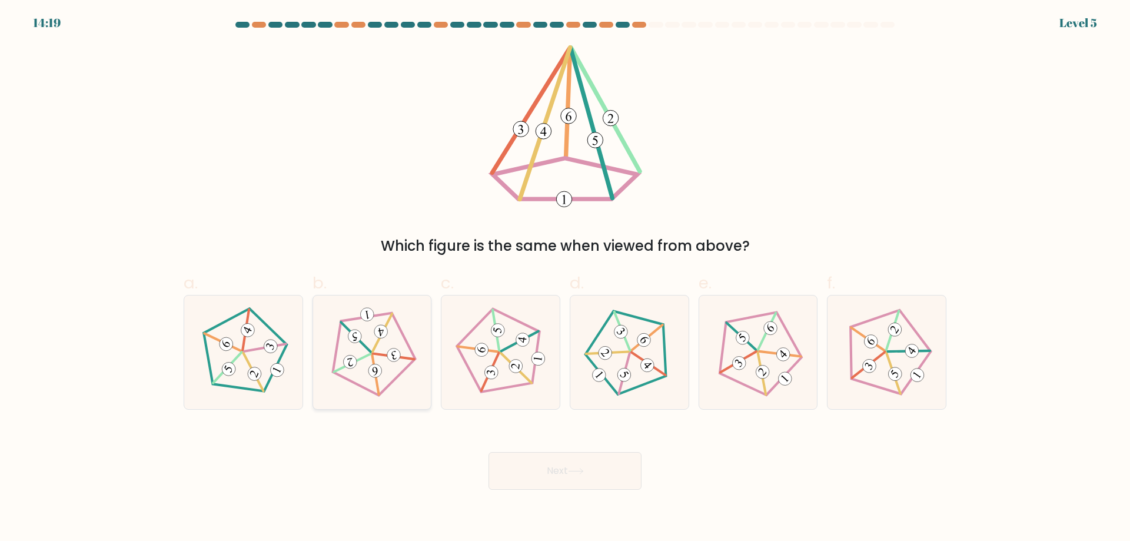
click at [382, 362] on icon at bounding box center [372, 352] width 91 height 91
click at [565, 278] on input "b." at bounding box center [565, 275] width 1 height 8
radio input "true"
click at [584, 493] on body "14:18 Level 5" at bounding box center [565, 270] width 1130 height 541
click at [562, 474] on button "Next" at bounding box center [564, 471] width 153 height 38
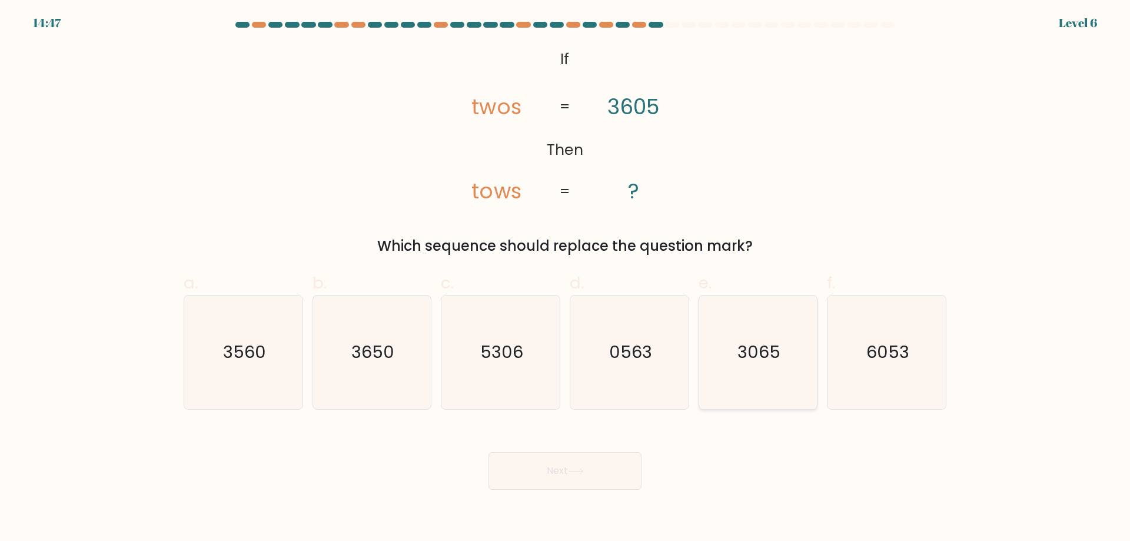
click at [753, 354] on text "3065" at bounding box center [758, 352] width 43 height 24
click at [565, 278] on input "e. 3065" at bounding box center [565, 275] width 1 height 8
radio input "true"
click at [567, 467] on button "Next" at bounding box center [564, 471] width 153 height 38
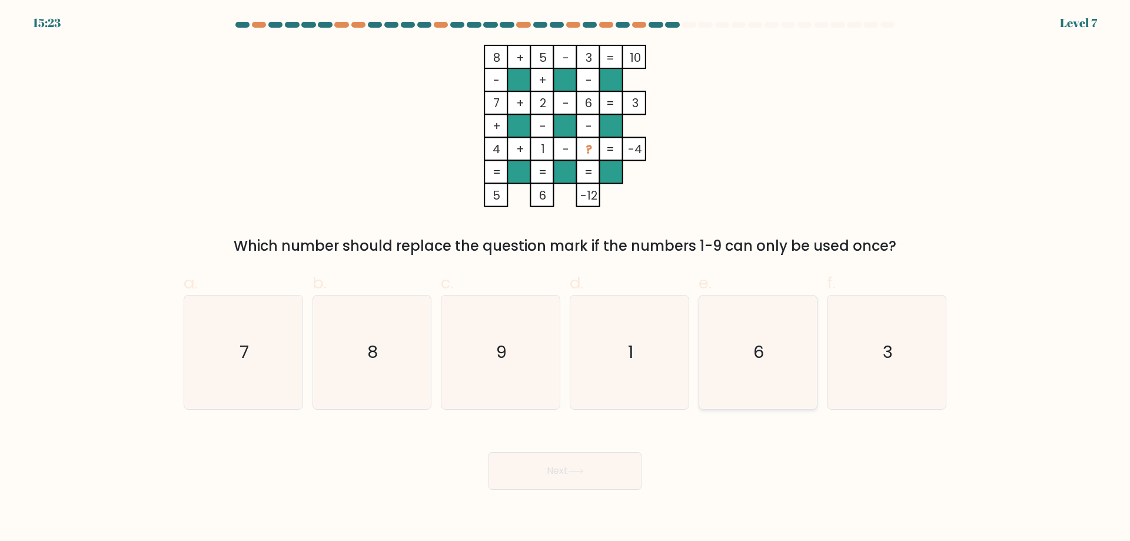
click at [721, 311] on icon "6" at bounding box center [758, 352] width 114 height 114
click at [565, 278] on input "e. 6" at bounding box center [565, 275] width 1 height 8
radio input "true"
click at [530, 467] on button "Next" at bounding box center [564, 471] width 153 height 38
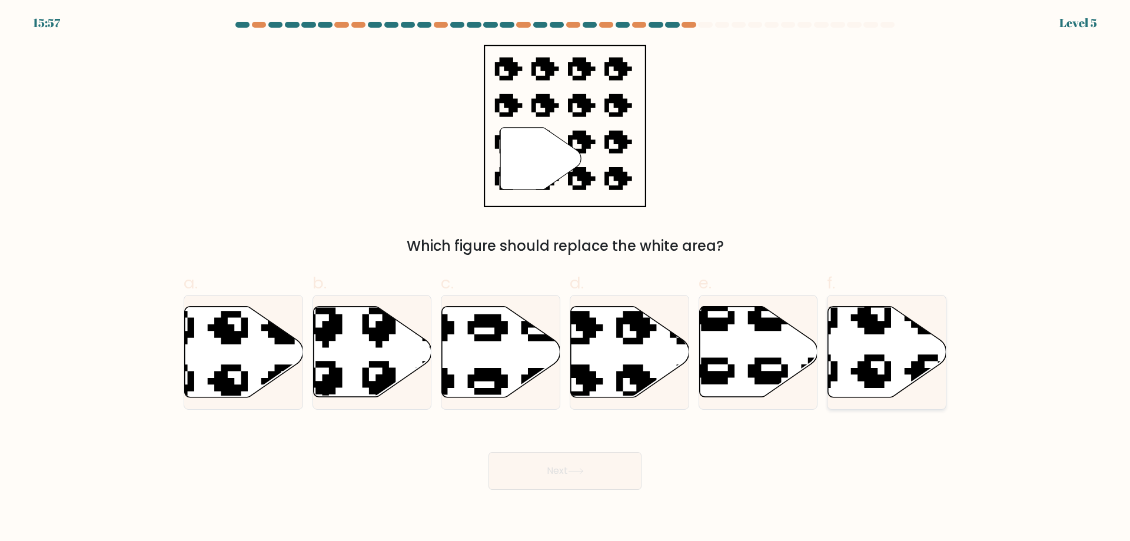
click at [877, 350] on icon at bounding box center [887, 352] width 118 height 91
click at [565, 278] on input "f." at bounding box center [565, 275] width 1 height 8
radio input "true"
click at [617, 361] on icon at bounding box center [630, 352] width 118 height 91
click at [565, 278] on input "d." at bounding box center [565, 275] width 1 height 8
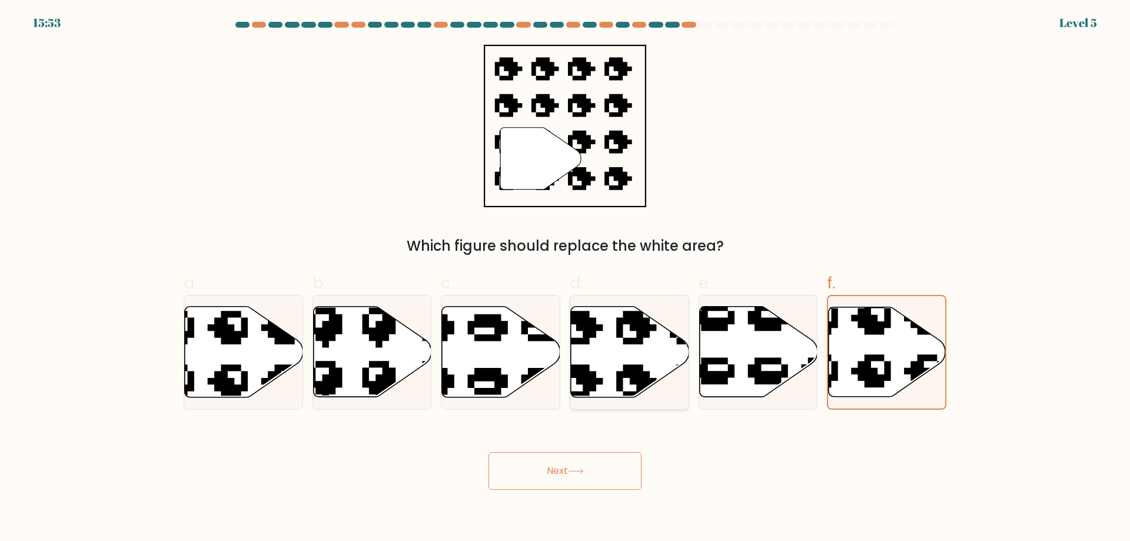
radio input "true"
click at [586, 453] on button "Next" at bounding box center [564, 471] width 153 height 38
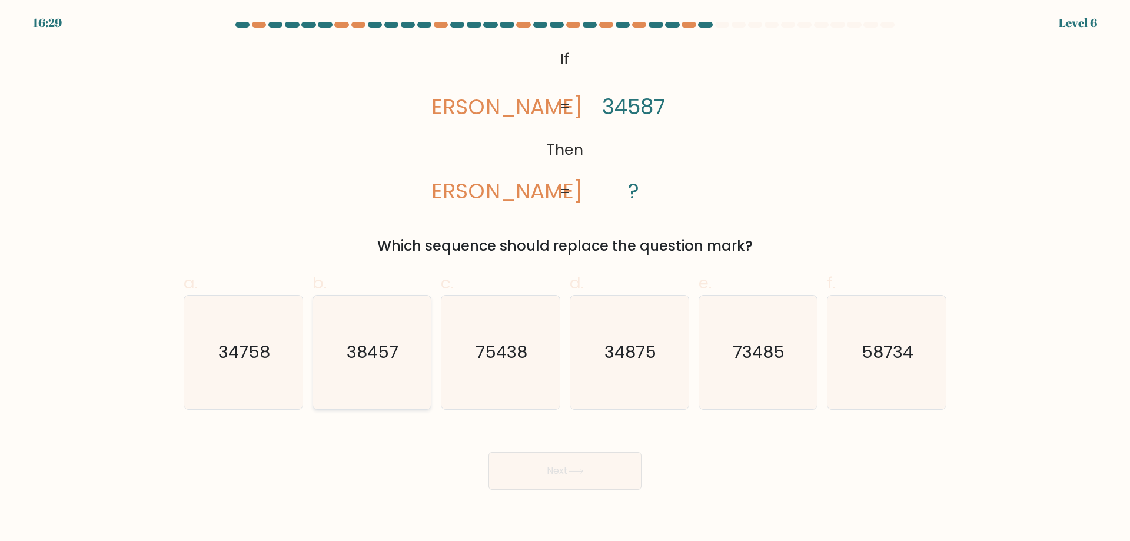
click at [363, 357] on text "38457" at bounding box center [373, 352] width 52 height 24
click at [565, 278] on input "b. 38457" at bounding box center [565, 275] width 1 height 8
radio input "true"
click at [584, 458] on button "Next" at bounding box center [564, 471] width 153 height 38
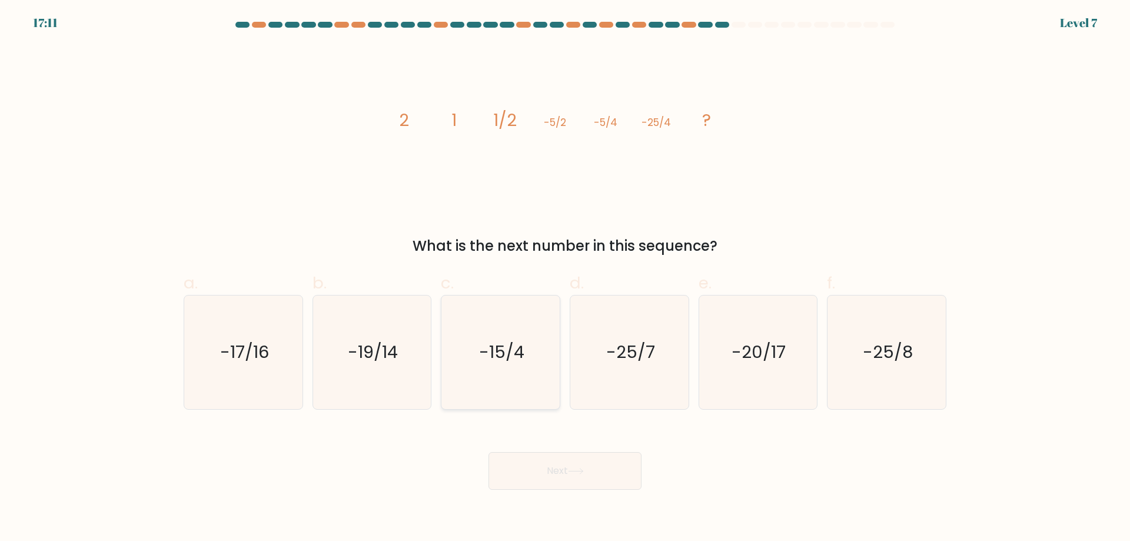
click at [498, 362] on text "-15/4" at bounding box center [501, 352] width 45 height 24
click at [565, 278] on input "c. -15/4" at bounding box center [565, 275] width 1 height 8
radio input "true"
click at [570, 470] on button "Next" at bounding box center [564, 471] width 153 height 38
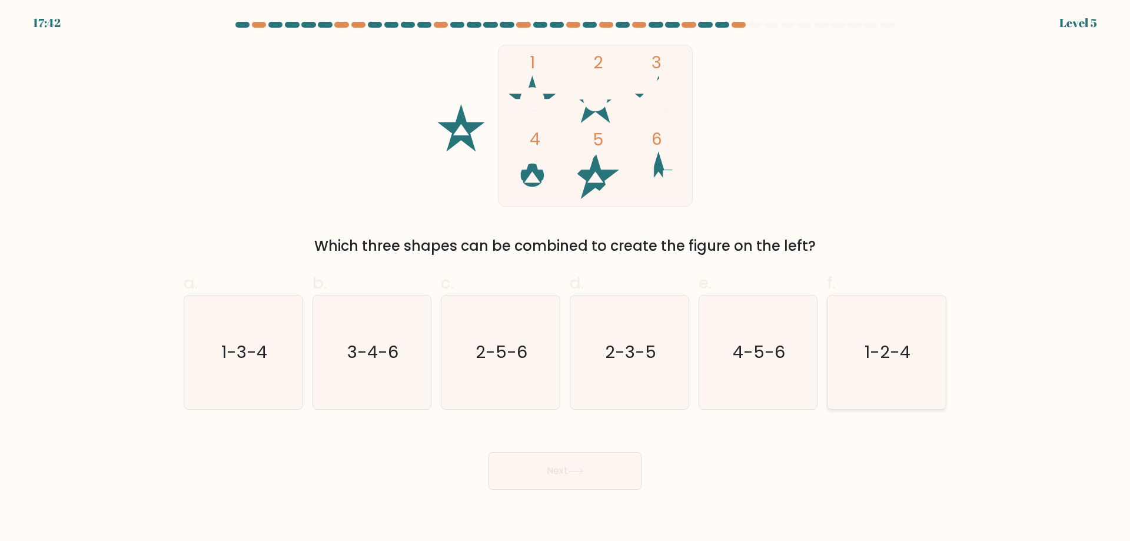
click at [903, 355] on text "1-2-4" at bounding box center [888, 352] width 46 height 24
click at [565, 278] on input "f. 1-2-4" at bounding box center [565, 275] width 1 height 8
radio input "true"
click at [544, 470] on button "Next" at bounding box center [564, 471] width 153 height 38
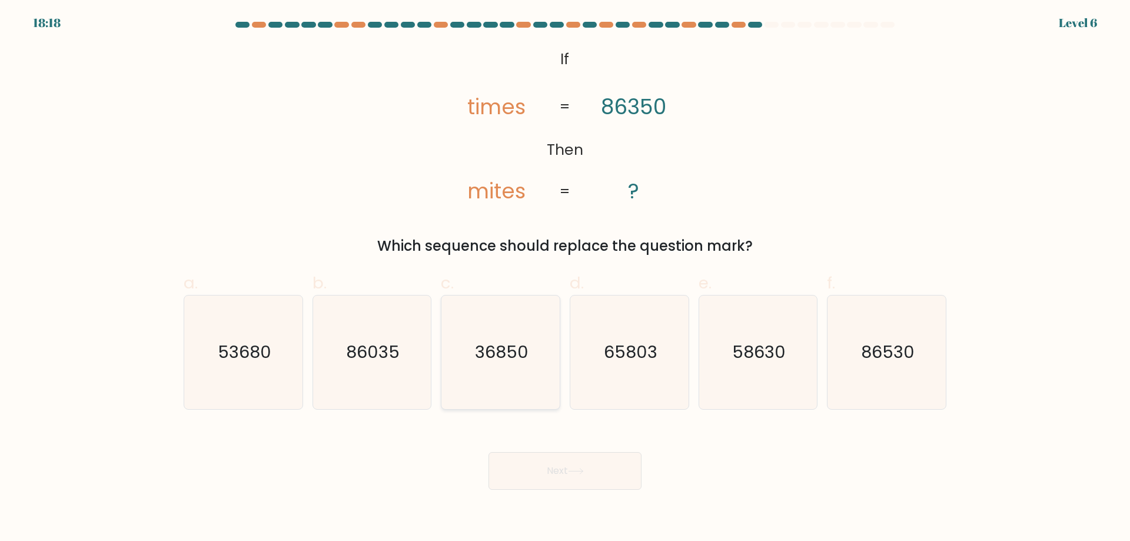
click at [512, 355] on text "36850" at bounding box center [502, 352] width 54 height 24
click at [565, 278] on input "c. 36850" at bounding box center [565, 275] width 1 height 8
radio input "true"
click at [569, 469] on button "Next" at bounding box center [564, 471] width 153 height 38
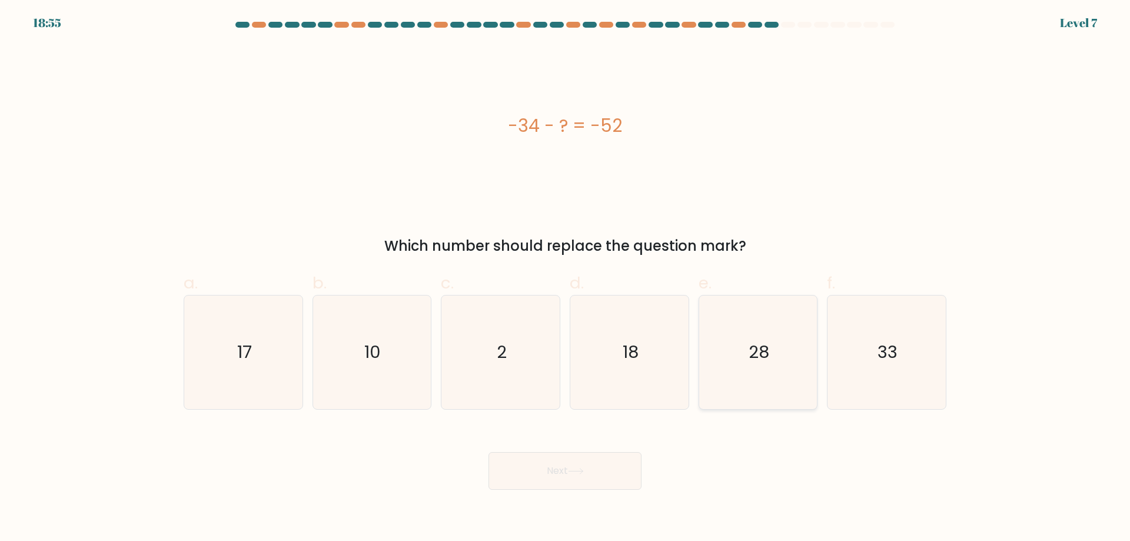
click at [752, 365] on icon "28" at bounding box center [758, 352] width 114 height 114
click at [565, 278] on input "e. 28" at bounding box center [565, 275] width 1 height 8
radio input "true"
click at [553, 469] on button "Next" at bounding box center [564, 471] width 153 height 38
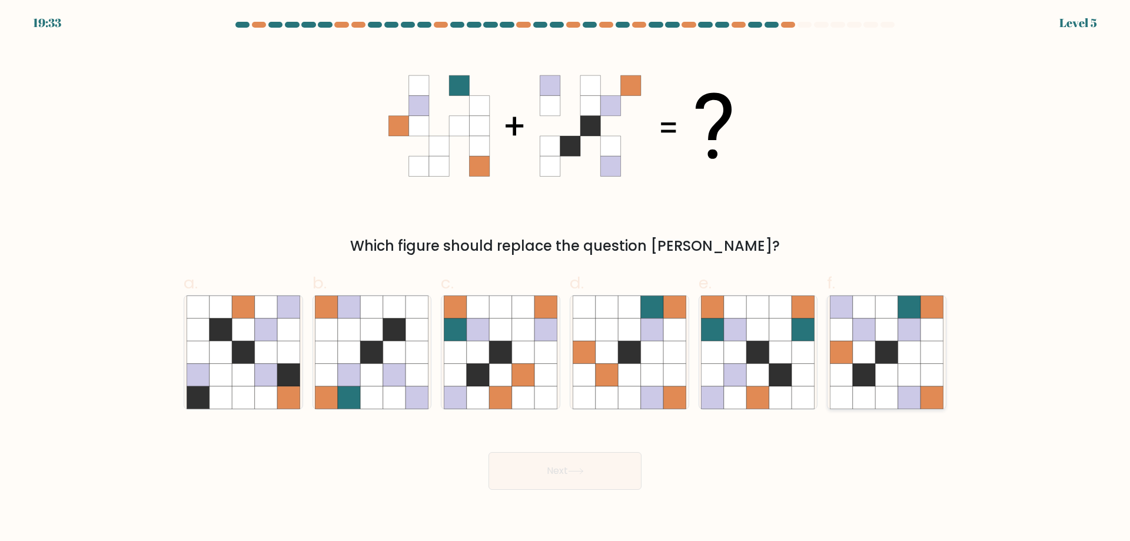
click at [878, 337] on icon at bounding box center [886, 329] width 22 height 22
click at [565, 278] on input "f." at bounding box center [565, 275] width 1 height 8
radio input "true"
click at [507, 478] on button "Next" at bounding box center [564, 471] width 153 height 38
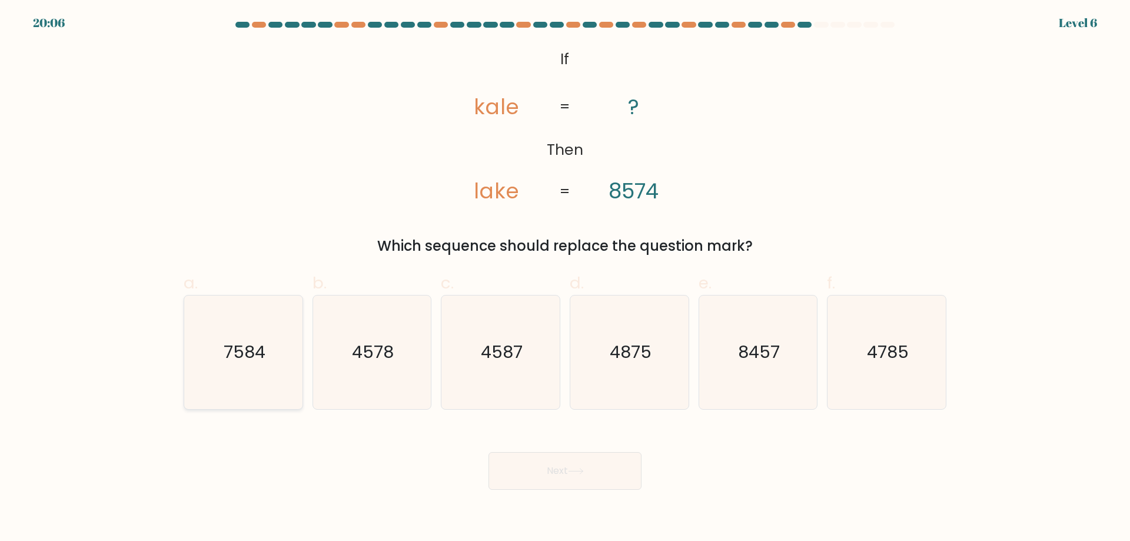
click at [189, 359] on icon "7584" at bounding box center [244, 352] width 114 height 114
click at [565, 278] on input "a. 7584" at bounding box center [565, 275] width 1 height 8
radio input "true"
click at [582, 474] on icon at bounding box center [576, 471] width 16 height 6
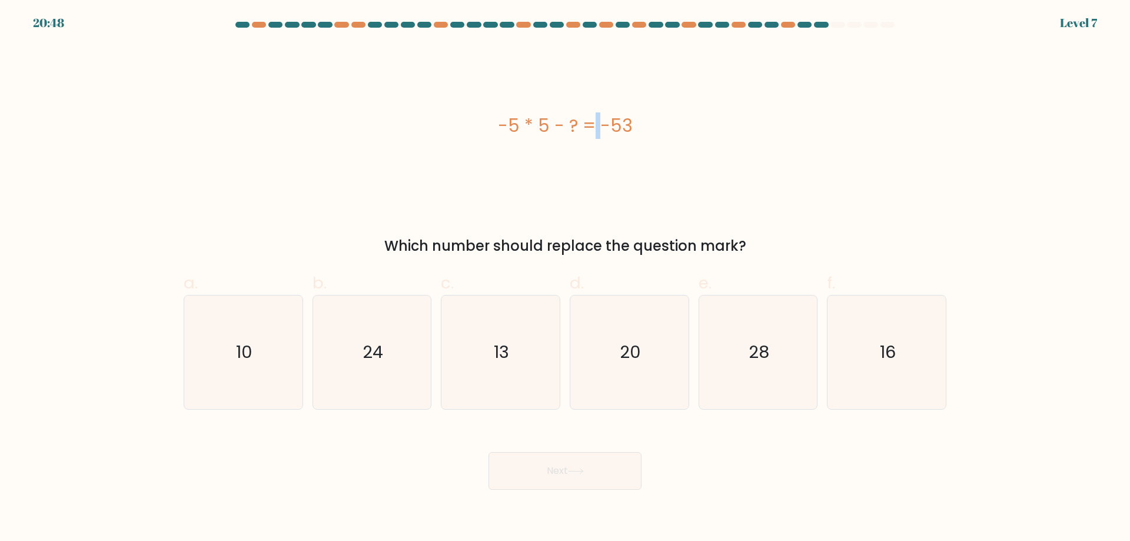
drag, startPoint x: 534, startPoint y: 121, endPoint x: 528, endPoint y: 121, distance: 6.5
click at [528, 121] on div "-5 * 5 - ? = -53" at bounding box center [565, 125] width 763 height 26
drag, startPoint x: 514, startPoint y: 123, endPoint x: 546, endPoint y: 128, distance: 32.8
click at [546, 128] on div "-5 * 5 - ? = -53" at bounding box center [565, 125] width 763 height 26
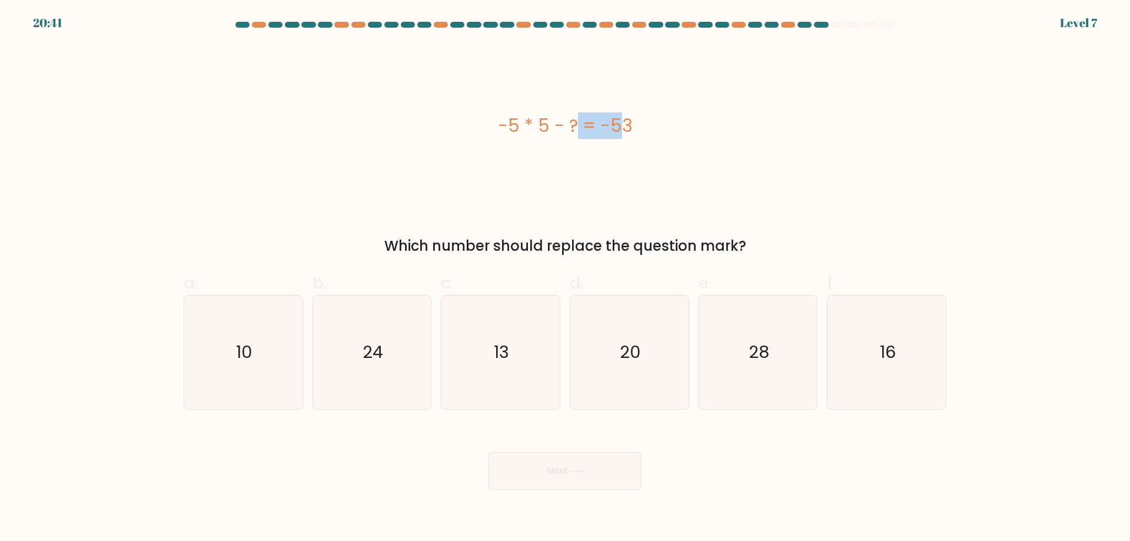
click at [546, 128] on div "-5 * 5 - ? = -53" at bounding box center [565, 125] width 763 height 26
click at [778, 357] on icon "28" at bounding box center [758, 352] width 114 height 114
click at [565, 278] on input "e. 28" at bounding box center [565, 275] width 1 height 8
radio input "true"
click at [529, 472] on button "Next" at bounding box center [564, 471] width 153 height 38
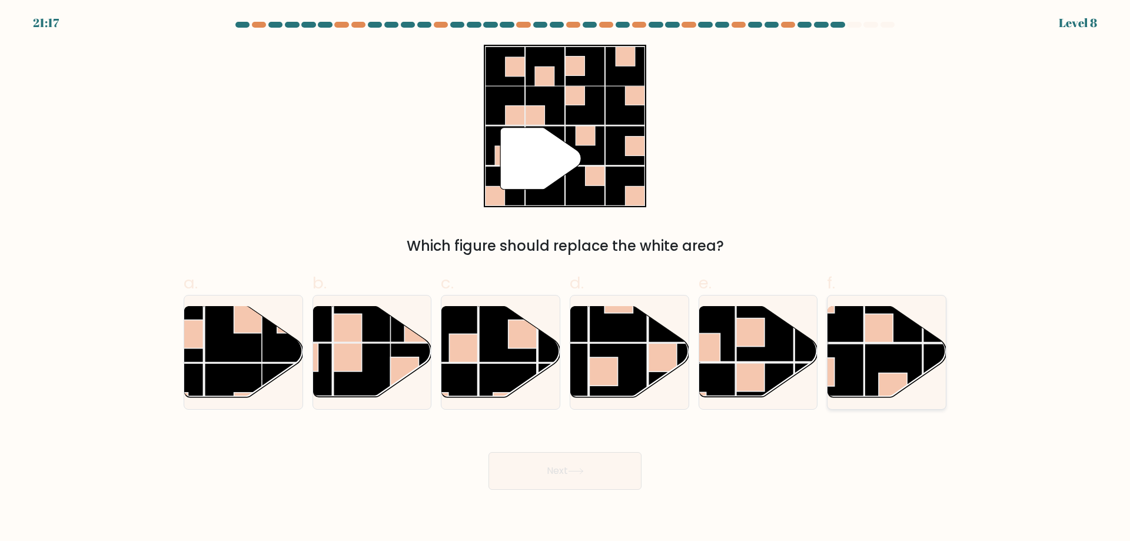
click at [883, 344] on rect at bounding box center [893, 373] width 58 height 58
click at [565, 278] on input "f." at bounding box center [565, 275] width 1 height 8
radio input "true"
click at [531, 470] on button "Next" at bounding box center [564, 471] width 153 height 38
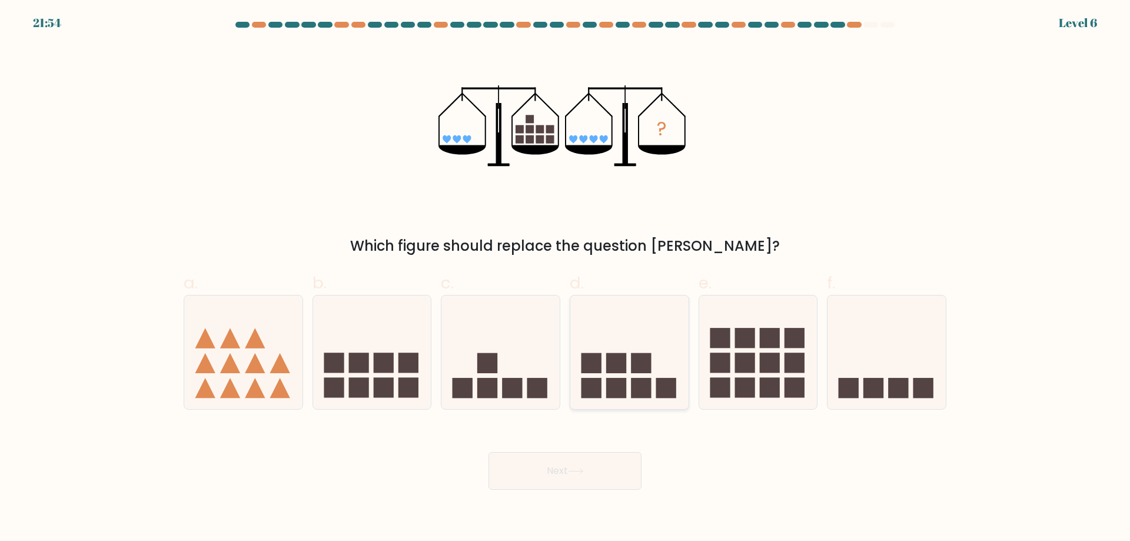
click at [645, 377] on icon at bounding box center [629, 352] width 118 height 98
click at [565, 278] on input "d." at bounding box center [565, 275] width 1 height 8
radio input "true"
click at [388, 373] on rect at bounding box center [384, 363] width 20 height 20
click at [565, 278] on input "b." at bounding box center [565, 275] width 1 height 8
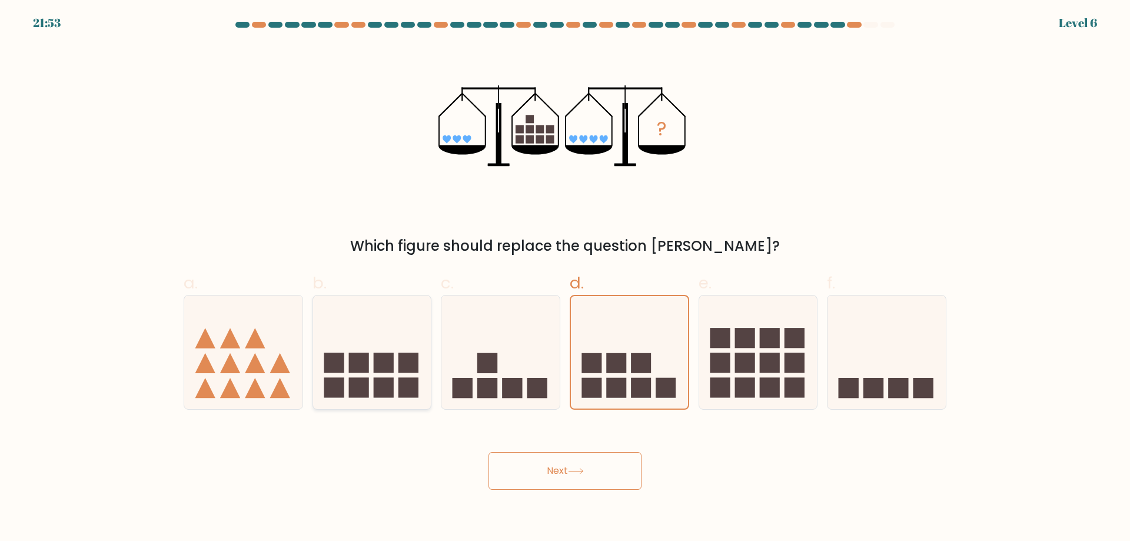
radio input "true"
click at [553, 477] on button "Next" at bounding box center [564, 471] width 153 height 38
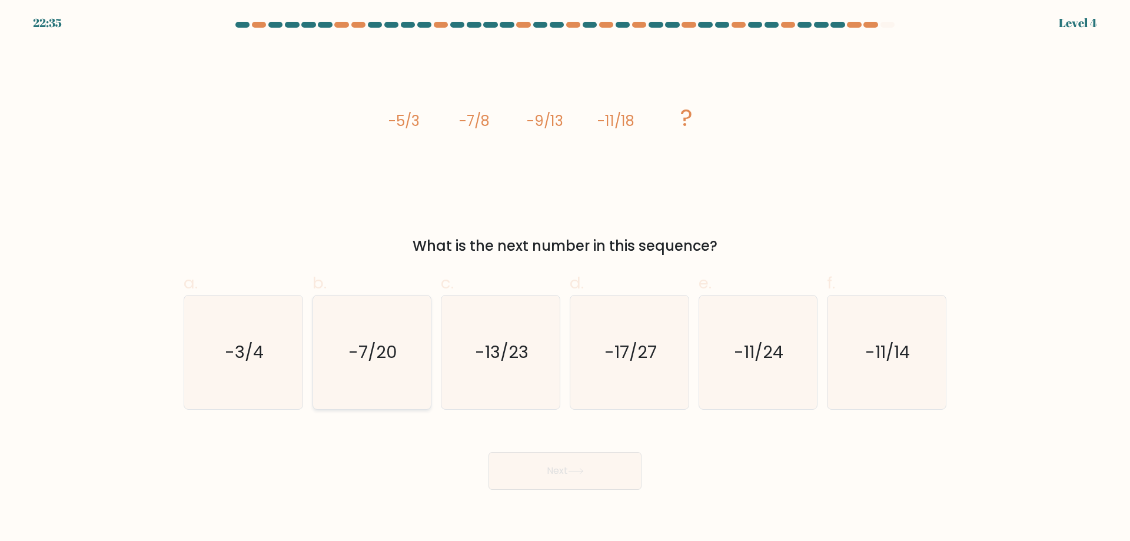
click at [362, 358] on text "-7/20" at bounding box center [372, 352] width 49 height 24
click at [565, 278] on input "b. -7/20" at bounding box center [565, 275] width 1 height 8
radio input "true"
click at [584, 465] on button "Next" at bounding box center [564, 471] width 153 height 38
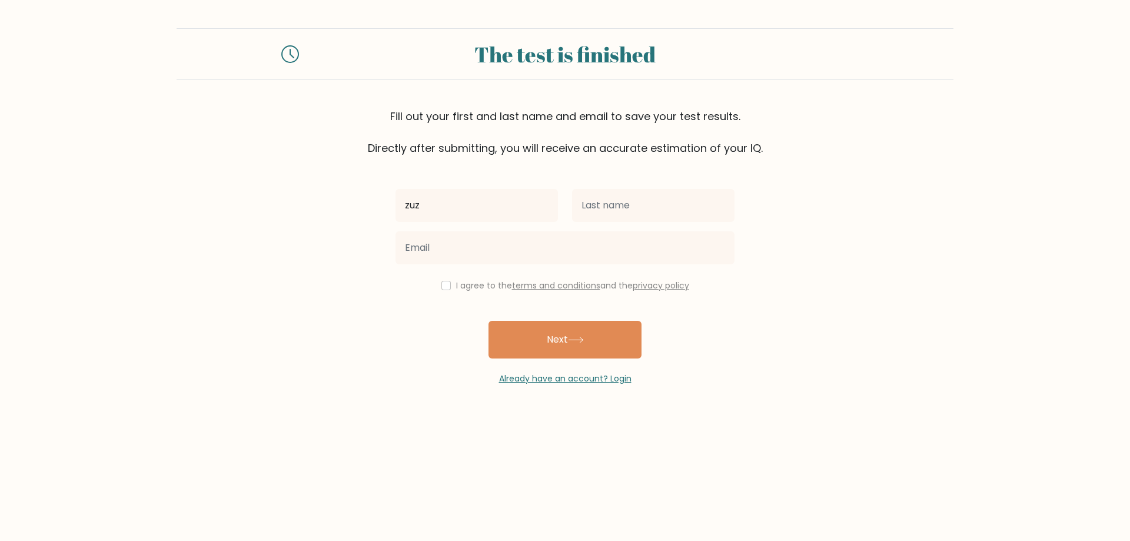
type input "zuz"
click at [600, 203] on input "text" at bounding box center [653, 205] width 162 height 33
type input "tyl"
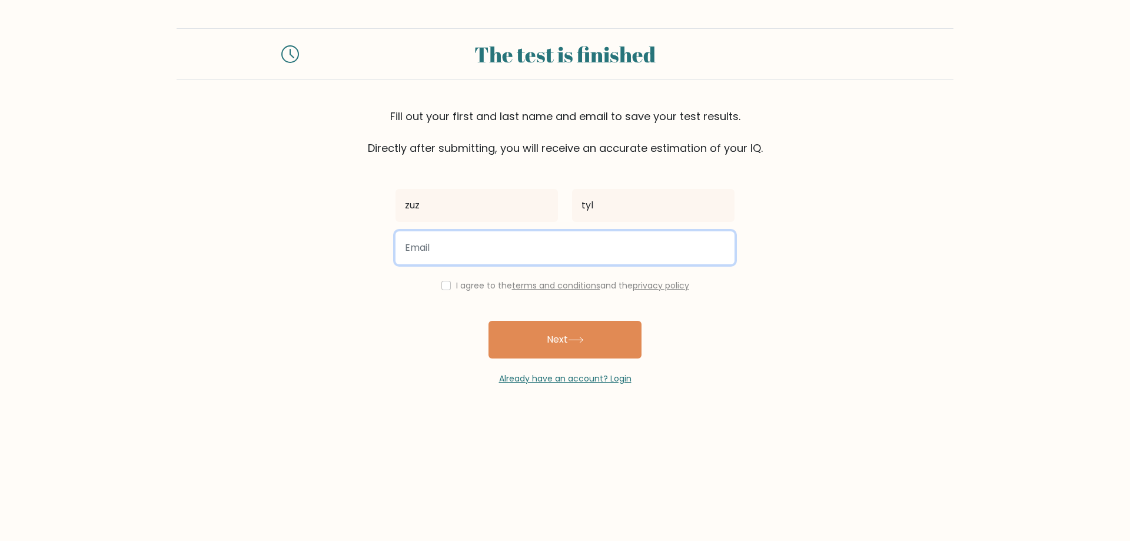
click at [521, 246] on input "email" at bounding box center [564, 247] width 339 height 33
type input "8xxhypershadowxx8@gmail.com"
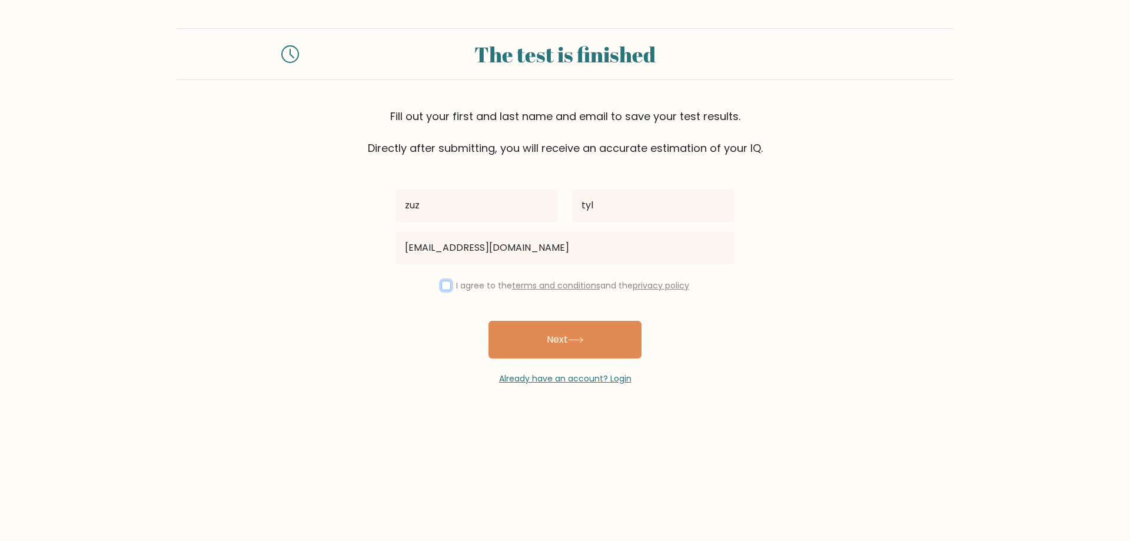
click at [444, 285] on input "checkbox" at bounding box center [445, 285] width 9 height 9
checkbox input "true"
click at [558, 345] on button "Next" at bounding box center [564, 340] width 153 height 38
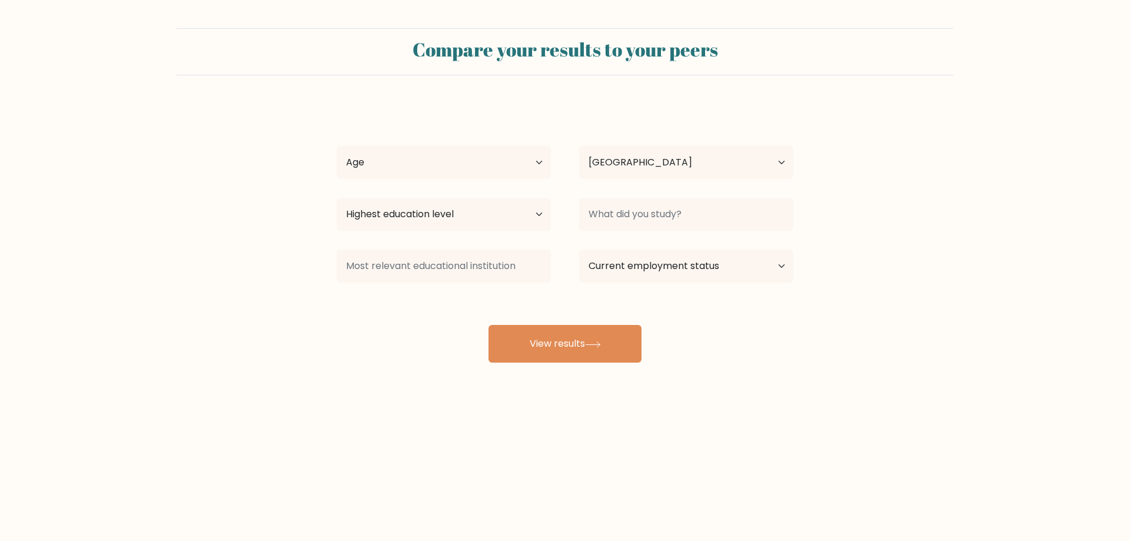
select select "GB"
click at [384, 166] on select "Age Under [DEMOGRAPHIC_DATA] [DEMOGRAPHIC_DATA] [DEMOGRAPHIC_DATA] [DEMOGRAPHIC…" at bounding box center [444, 162] width 214 height 33
select select "18_24"
click at [337, 146] on select "Age Under [DEMOGRAPHIC_DATA] [DEMOGRAPHIC_DATA] [DEMOGRAPHIC_DATA] [DEMOGRAPHIC…" at bounding box center [444, 162] width 214 height 33
click at [697, 163] on select "Country Afghanistan Albania Algeria American Samoa Andorra Angola Anguilla Anta…" at bounding box center [686, 162] width 214 height 33
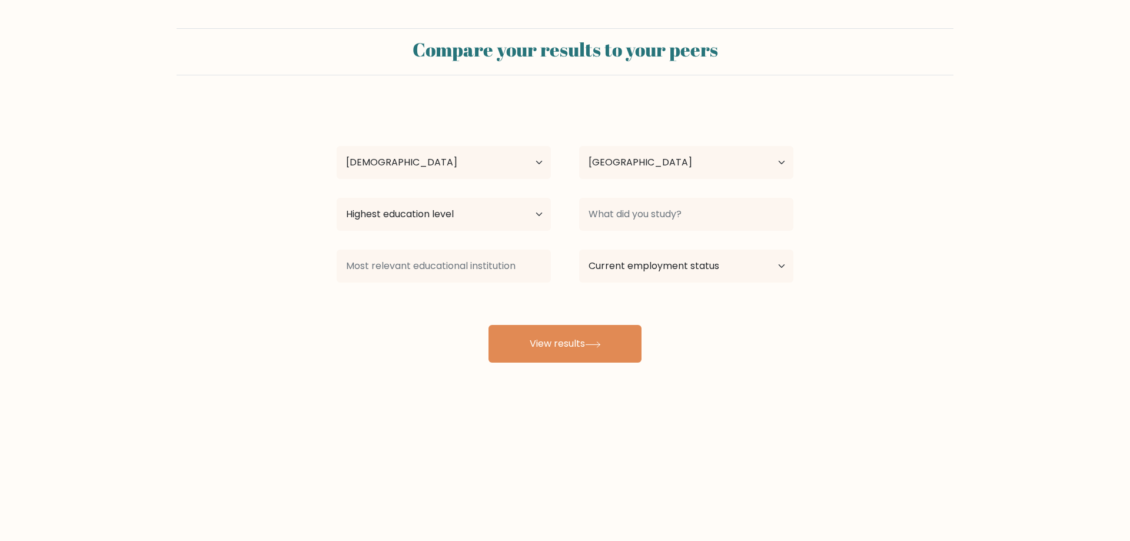
click at [125, 254] on form "Compare your results to your peers zuz tyl Age Under 18 years old 18-24 years o…" at bounding box center [565, 195] width 1130 height 334
click at [388, 217] on select "Highest education level No schooling Primary Lower Secondary Upper Secondary Oc…" at bounding box center [444, 214] width 214 height 33
select select "upper_secondary"
click at [337, 198] on select "Highest education level No schooling Primary Lower Secondary Upper Secondary Oc…" at bounding box center [444, 214] width 214 height 33
click at [660, 207] on input at bounding box center [686, 214] width 214 height 33
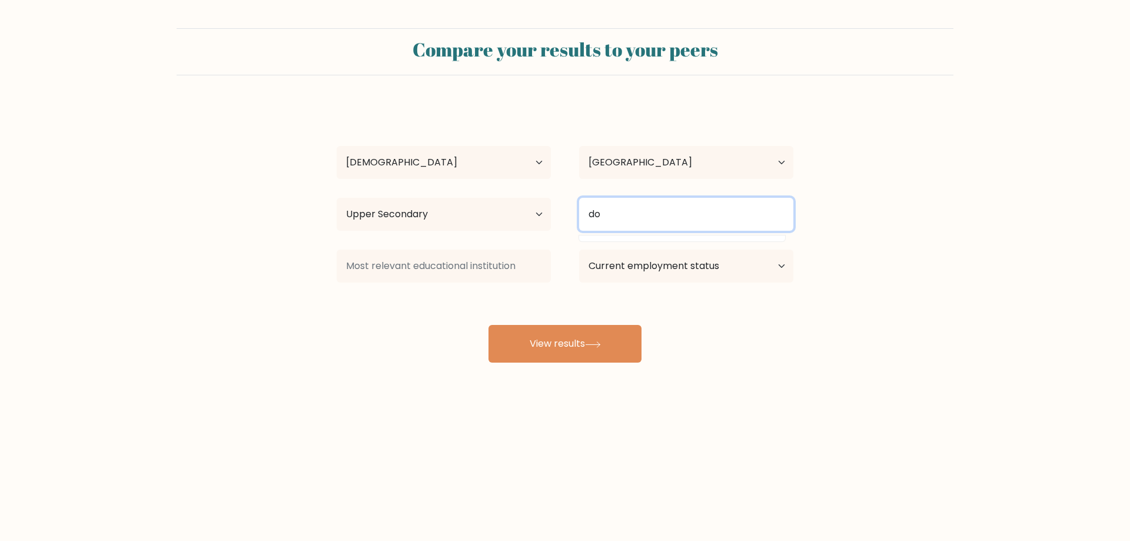
type input "d"
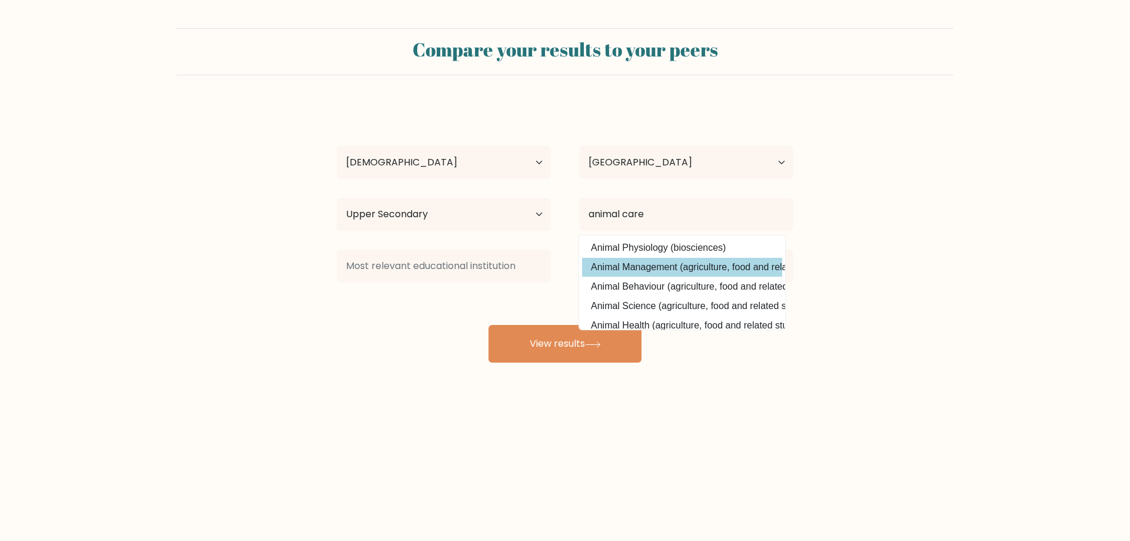
click at [675, 268] on option "Animal Management (agriculture, food and related studies)" at bounding box center [682, 267] width 200 height 19
type input "Animal Management"
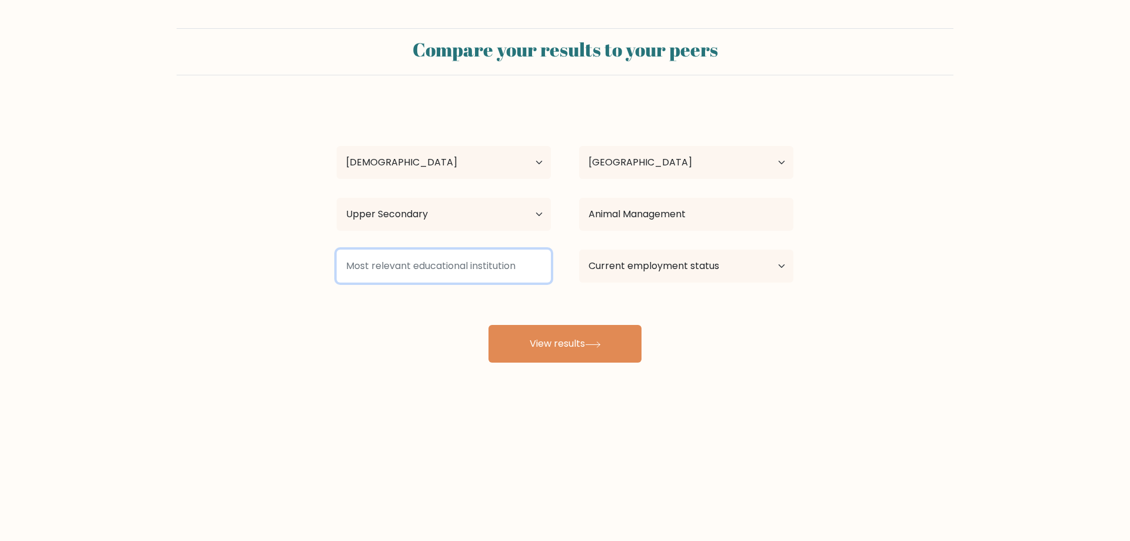
click at [404, 259] on input at bounding box center [444, 265] width 214 height 33
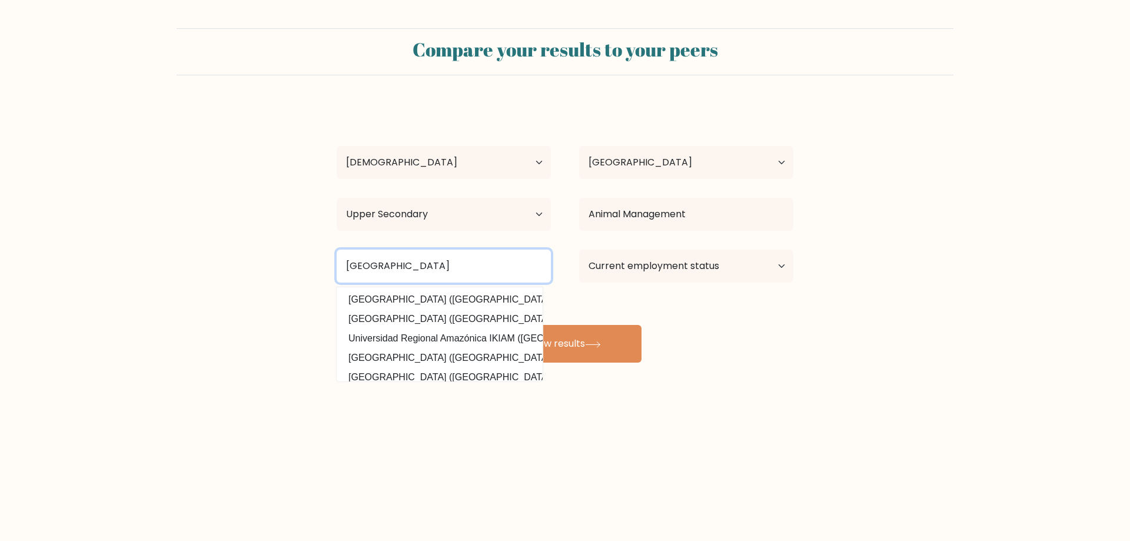
type input "peterborough regional college"
click at [488, 325] on button "View results" at bounding box center [564, 344] width 153 height 38
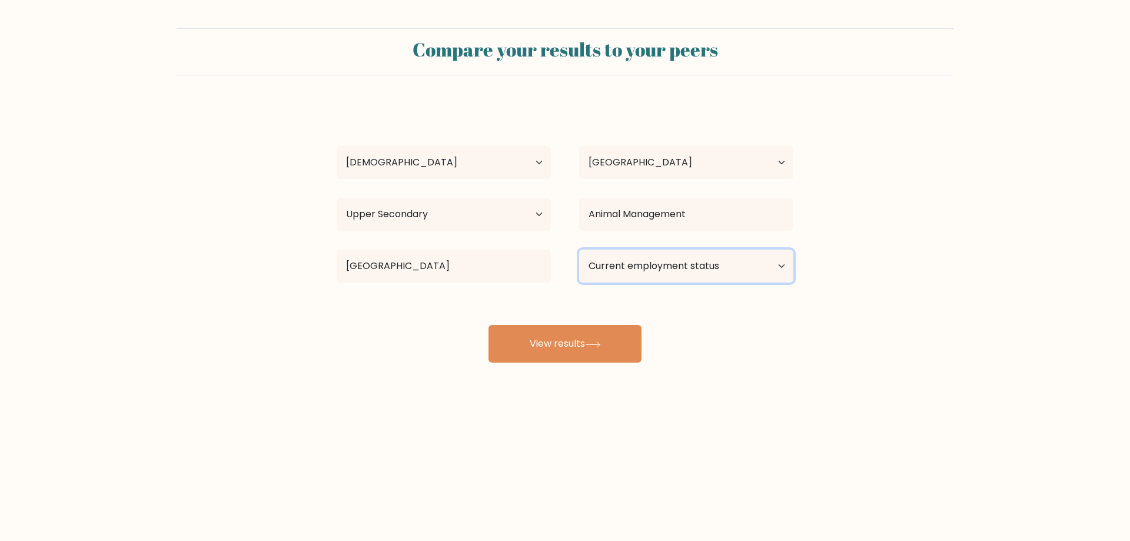
click at [687, 263] on select "Current employment status Employed Student Retired Other / prefer not to answer" at bounding box center [686, 265] width 214 height 33
select select "student"
click at [579, 249] on select "Current employment status Employed Student Retired Other / prefer not to answer" at bounding box center [686, 265] width 214 height 33
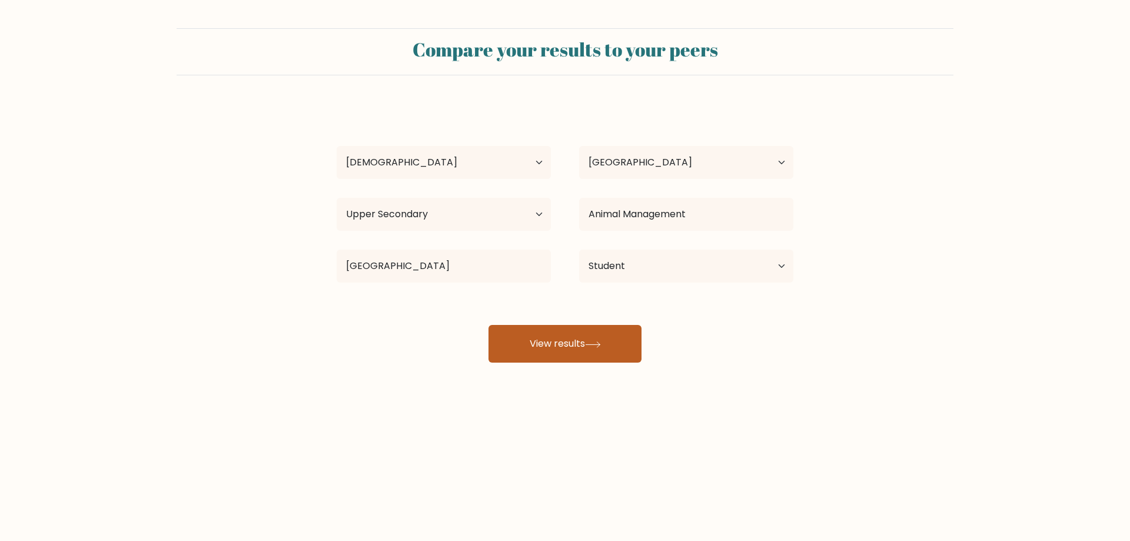
click at [575, 340] on button "View results" at bounding box center [564, 344] width 153 height 38
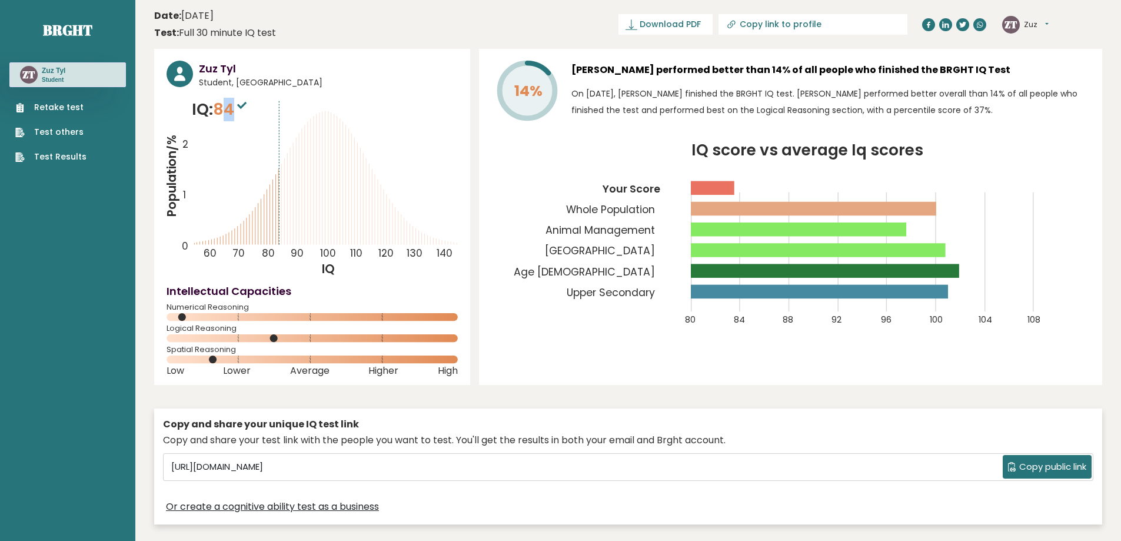
drag, startPoint x: 224, startPoint y: 114, endPoint x: 238, endPoint y: 113, distance: 13.5
click at [238, 113] on span "84" at bounding box center [231, 109] width 36 height 22
click at [225, 109] on span "84" at bounding box center [231, 109] width 36 height 22
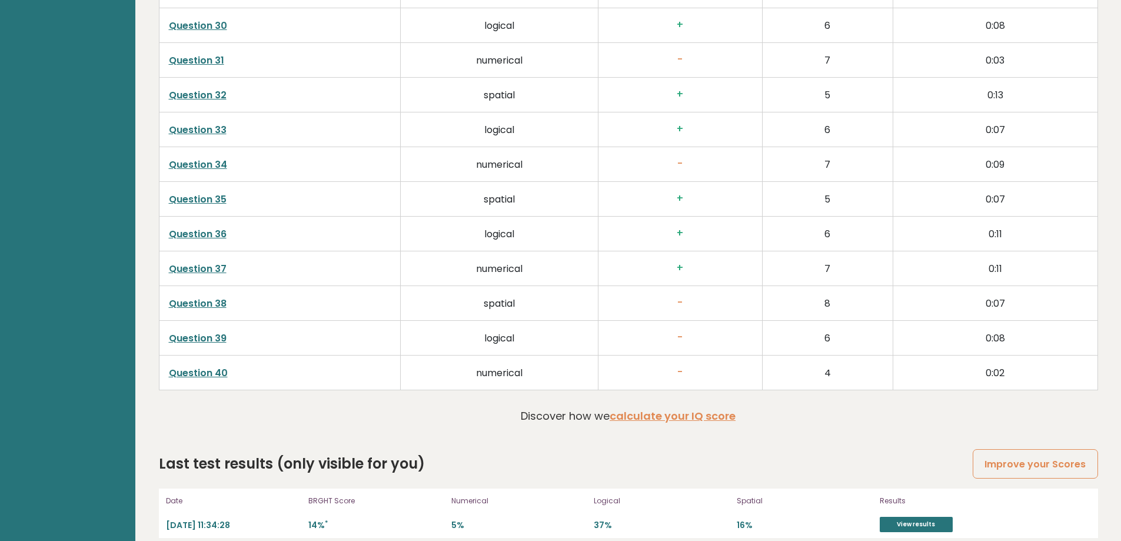
scroll to position [3009, 0]
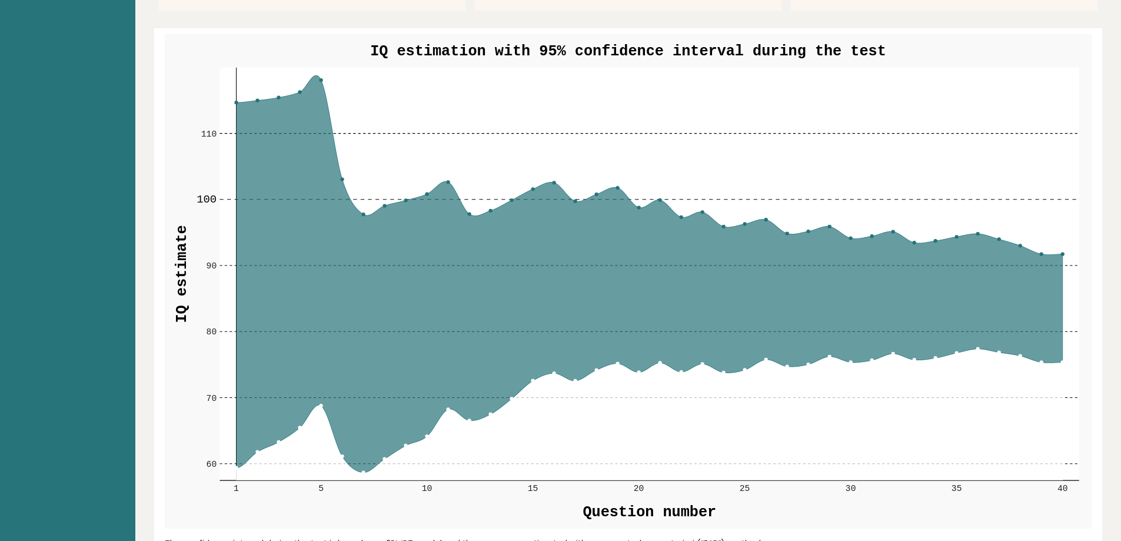
scroll to position [1353, 0]
